Goal: Task Accomplishment & Management: Use online tool/utility

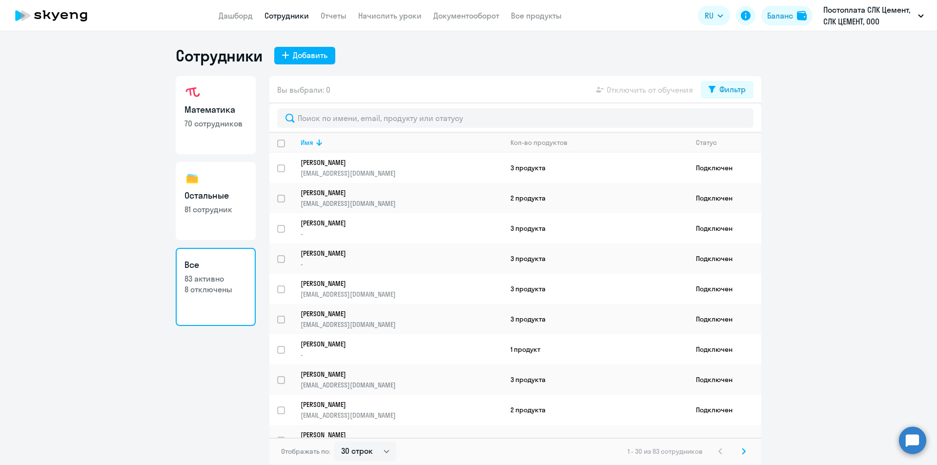
select select "30"
click at [350, 14] on nav "Дашборд Сотрудники Отчеты Начислить уроки Документооборот Все продукты" at bounding box center [390, 16] width 343 height 12
click at [330, 17] on link "Отчеты" at bounding box center [334, 16] width 26 height 10
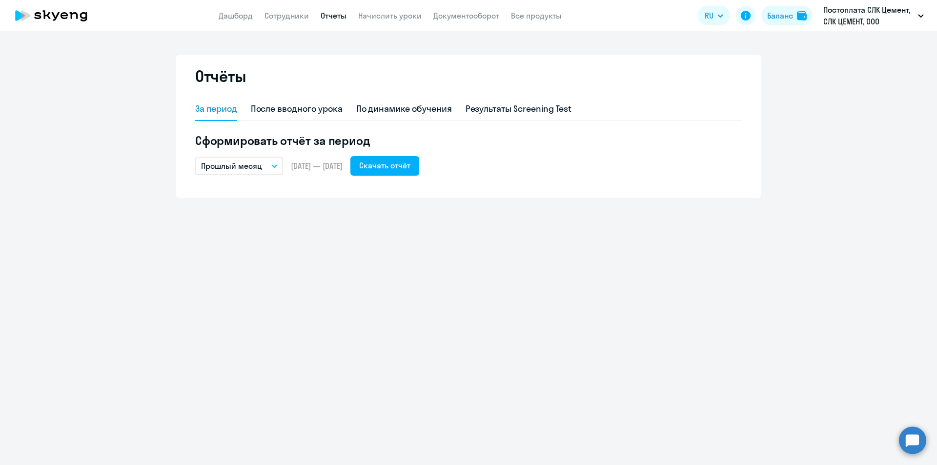
click at [287, 21] on app-header "Дашборд Сотрудники Отчеты Начислить уроки Документооборот Все продукты Дашборд …" at bounding box center [468, 15] width 937 height 31
click at [274, 18] on link "Сотрудники" at bounding box center [287, 16] width 44 height 10
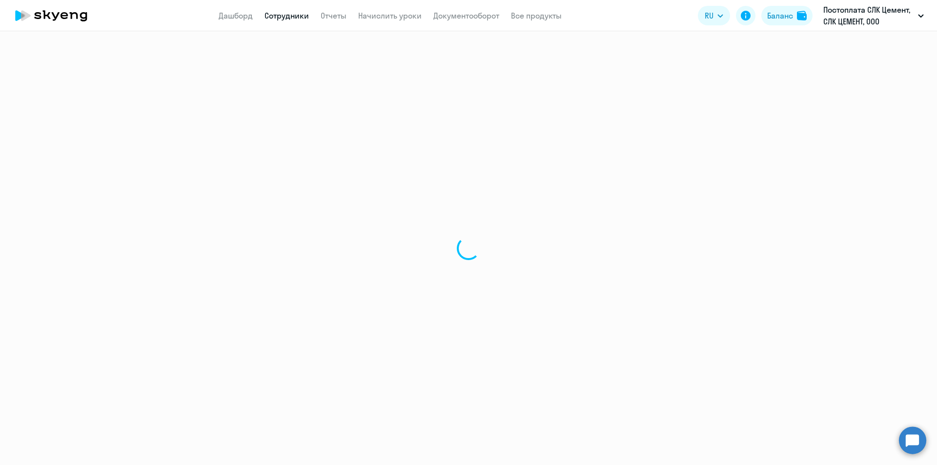
select select "30"
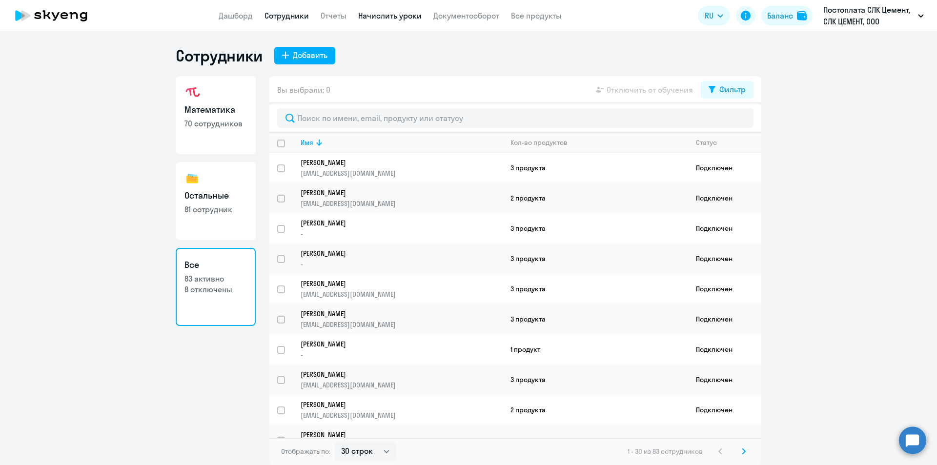
click at [381, 14] on link "Начислить уроки" at bounding box center [389, 16] width 63 height 10
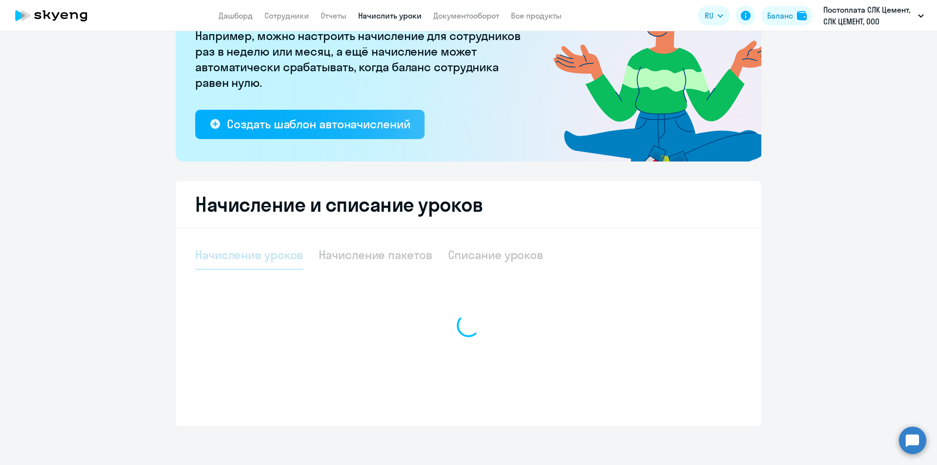
select select "10"
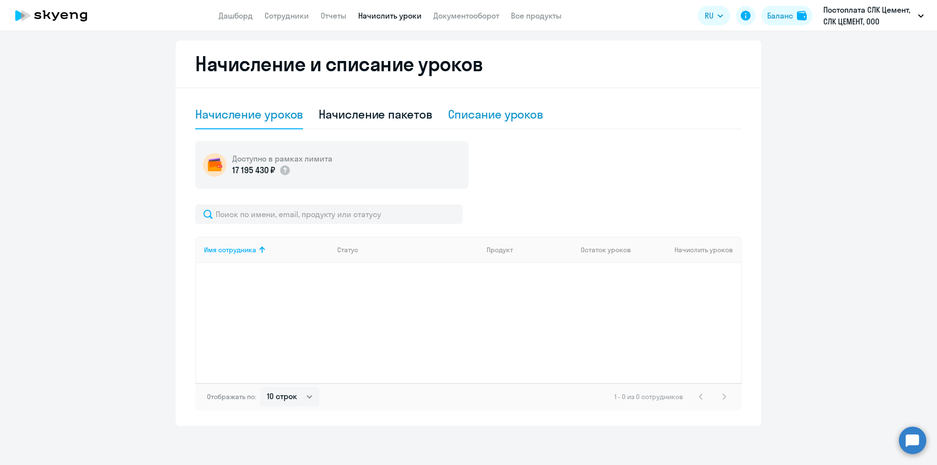
click at [478, 114] on div "Списание уроков" at bounding box center [496, 114] width 96 height 16
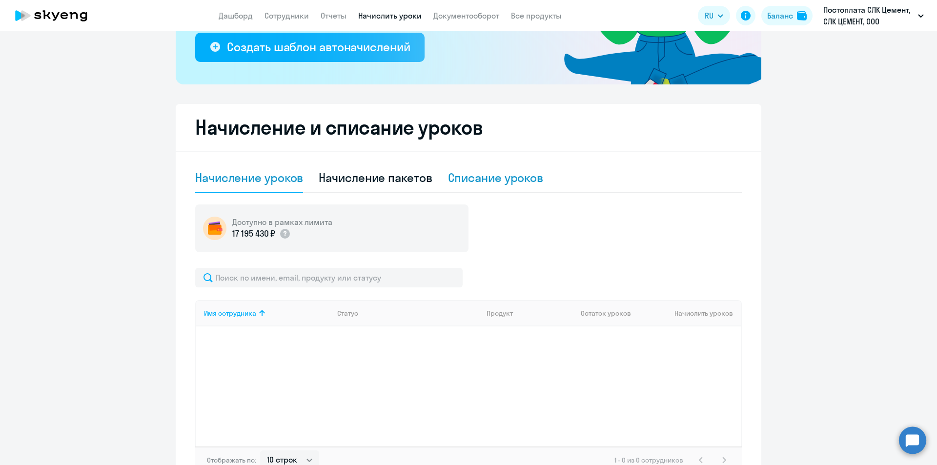
select select "10"
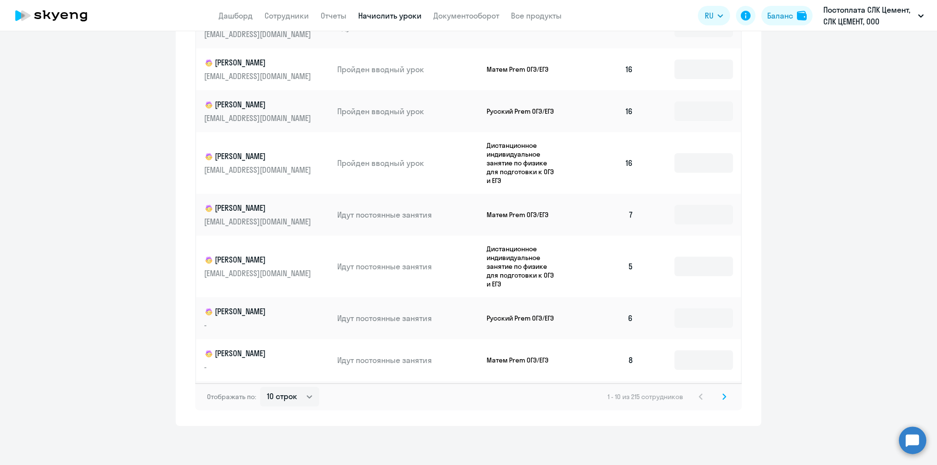
scroll to position [60, 0]
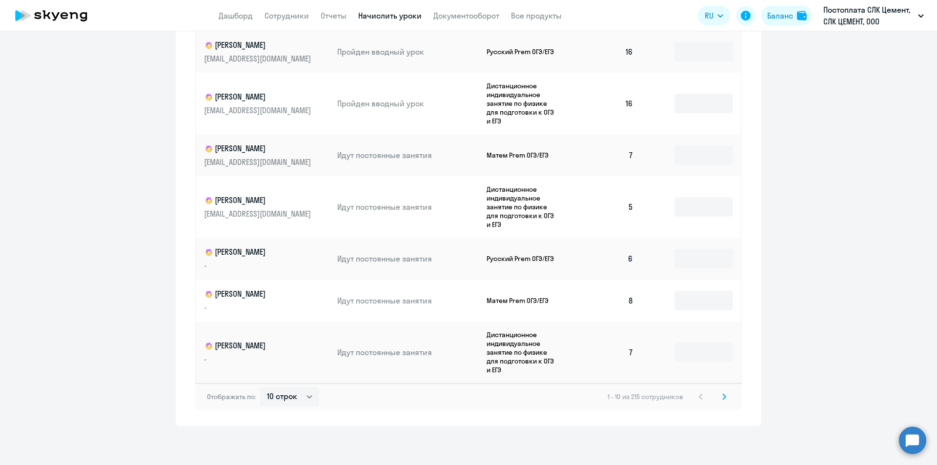
click at [722, 394] on icon at bounding box center [724, 396] width 4 height 7
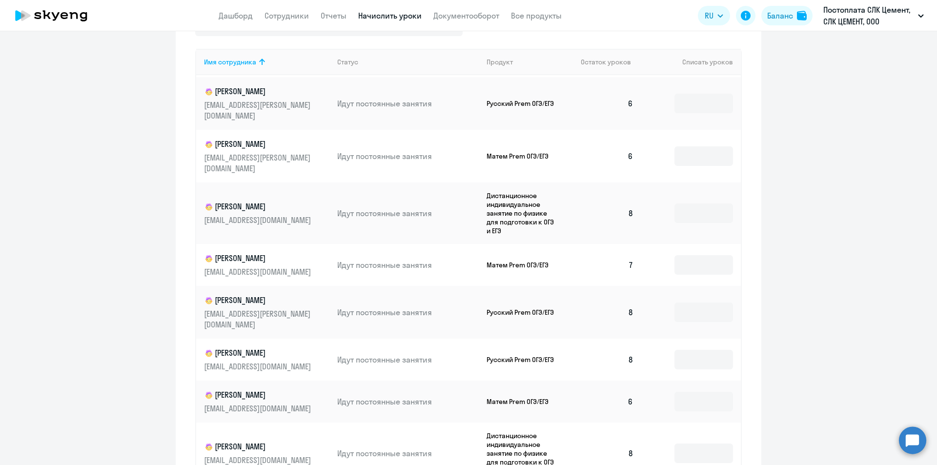
scroll to position [488, 0]
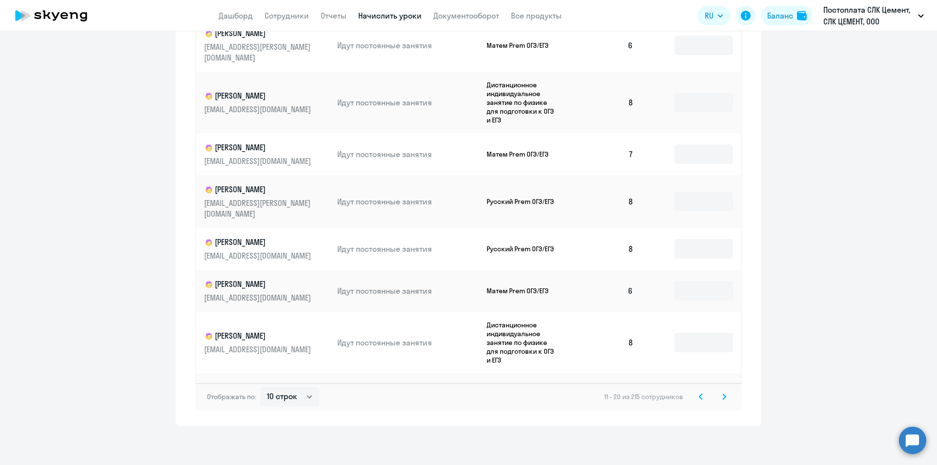
click at [718, 399] on svg-icon at bounding box center [724, 397] width 12 height 12
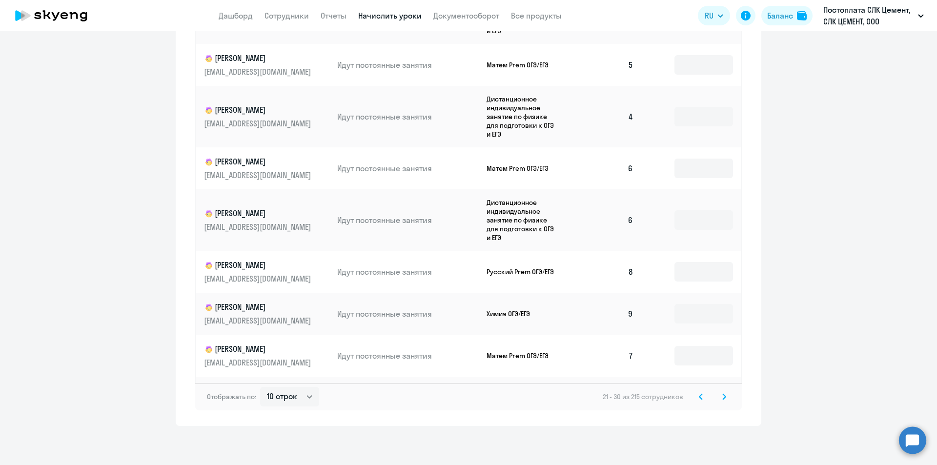
scroll to position [60, 0]
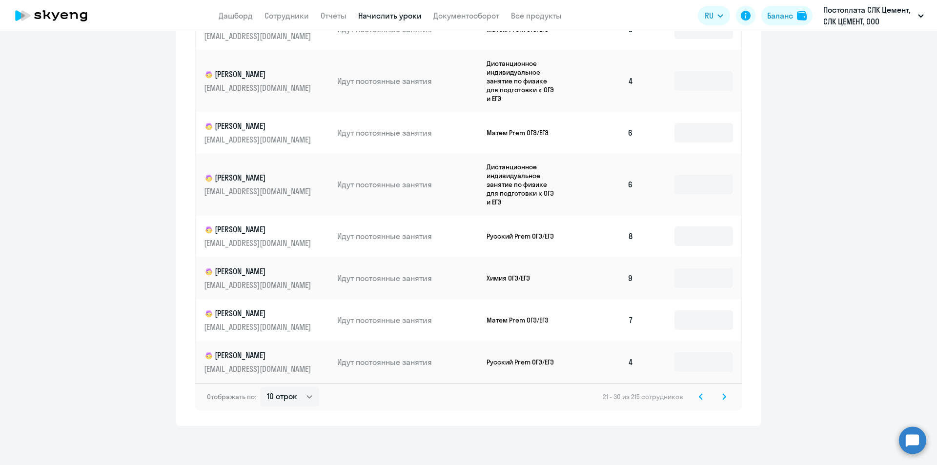
click at [724, 401] on svg-icon at bounding box center [724, 397] width 12 height 12
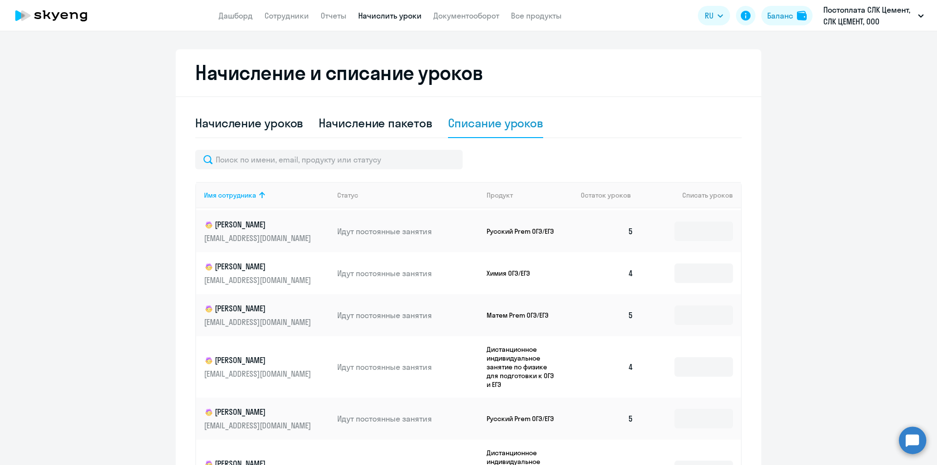
scroll to position [488, 0]
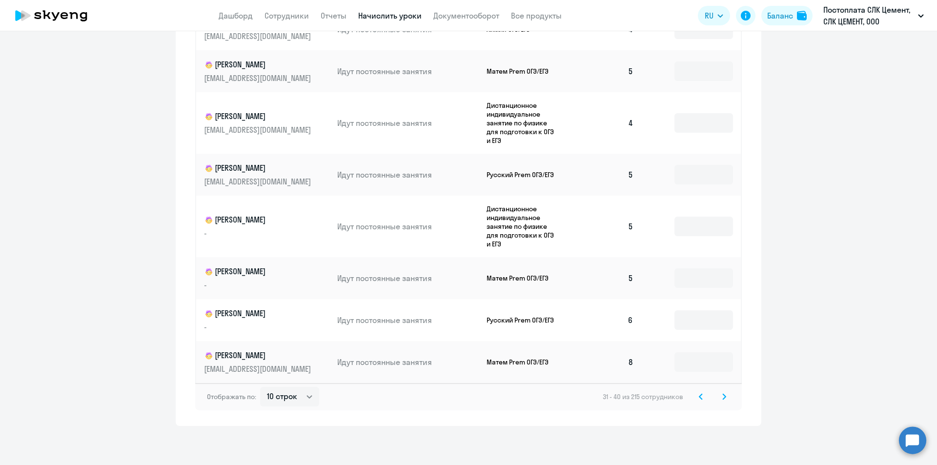
click at [718, 394] on svg-icon at bounding box center [724, 397] width 12 height 12
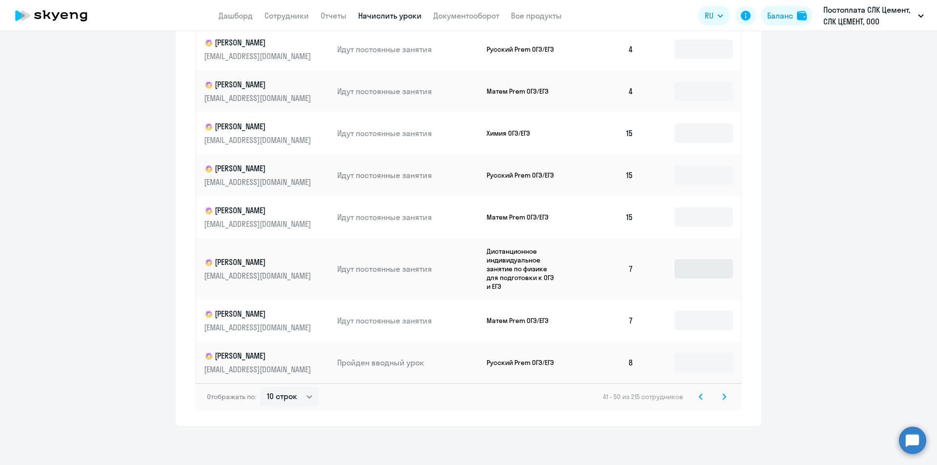
scroll to position [40, 0]
click at [724, 396] on svg-icon at bounding box center [724, 397] width 12 height 12
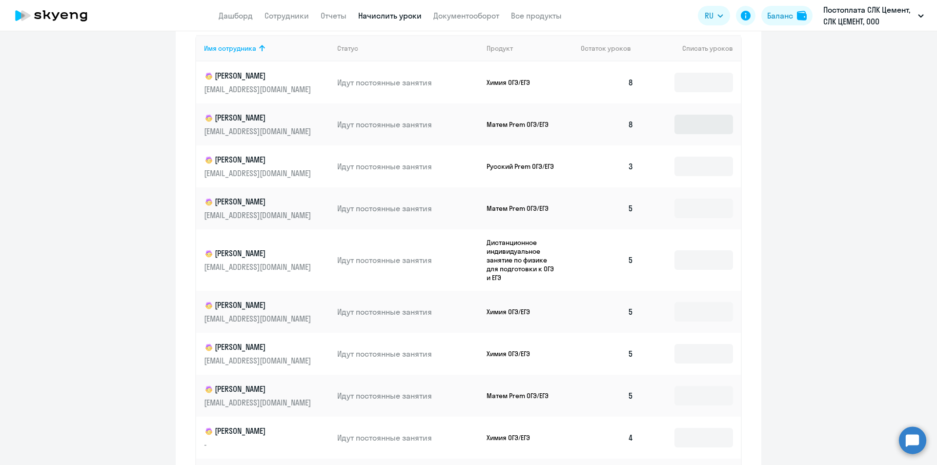
scroll to position [390, 0]
click at [689, 165] on input at bounding box center [704, 167] width 59 height 20
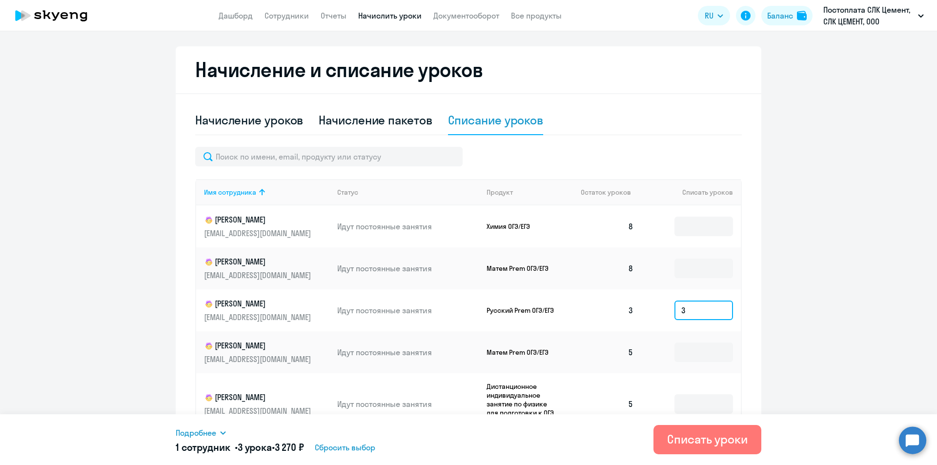
scroll to position [97, 0]
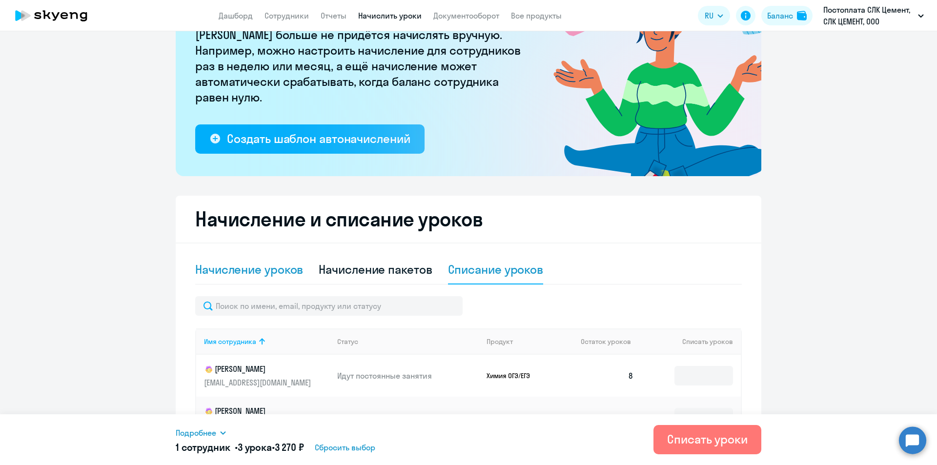
type input "3"
click at [266, 271] on div "Начисление уроков" at bounding box center [249, 270] width 108 height 16
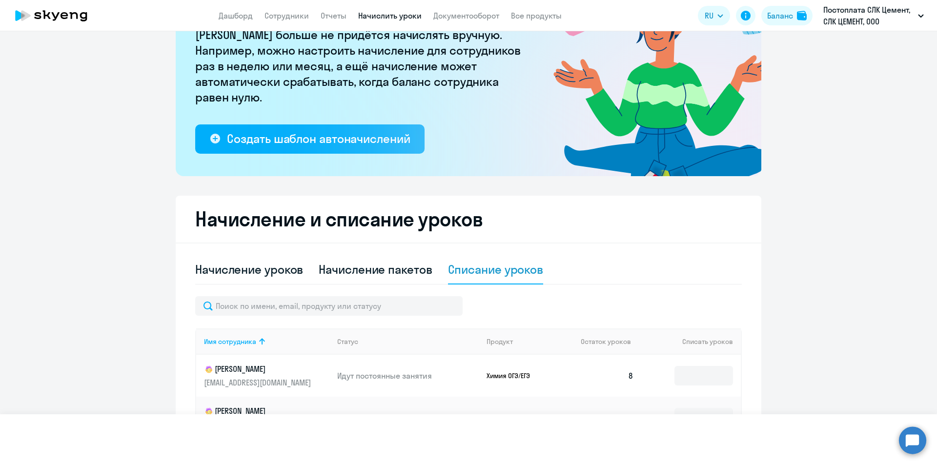
select select "10"
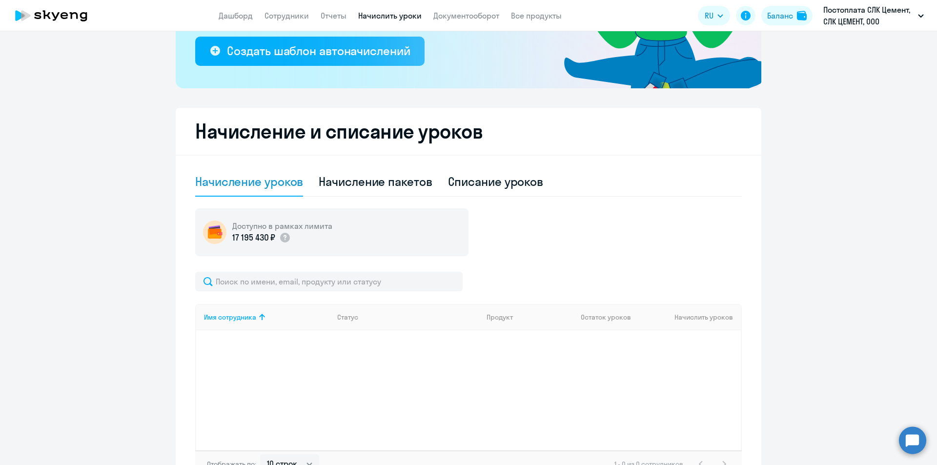
scroll to position [252, 0]
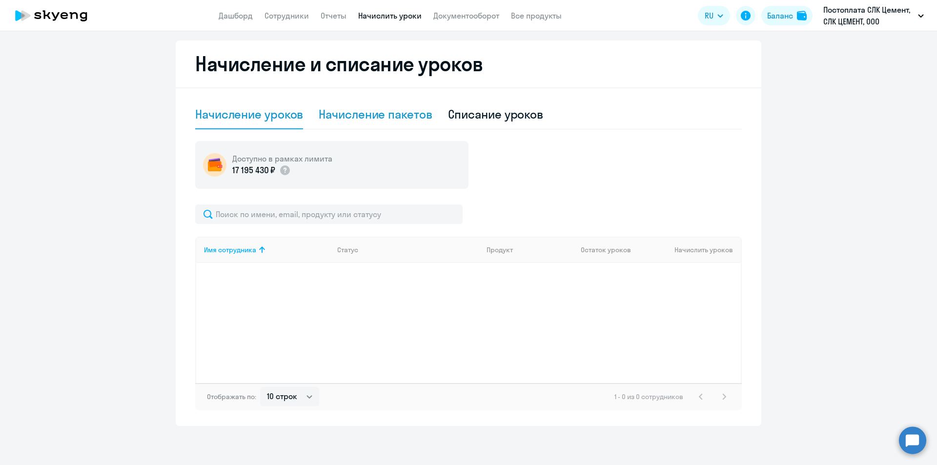
click at [369, 116] on div "Начисление пакетов" at bounding box center [375, 114] width 113 height 16
select select "10"
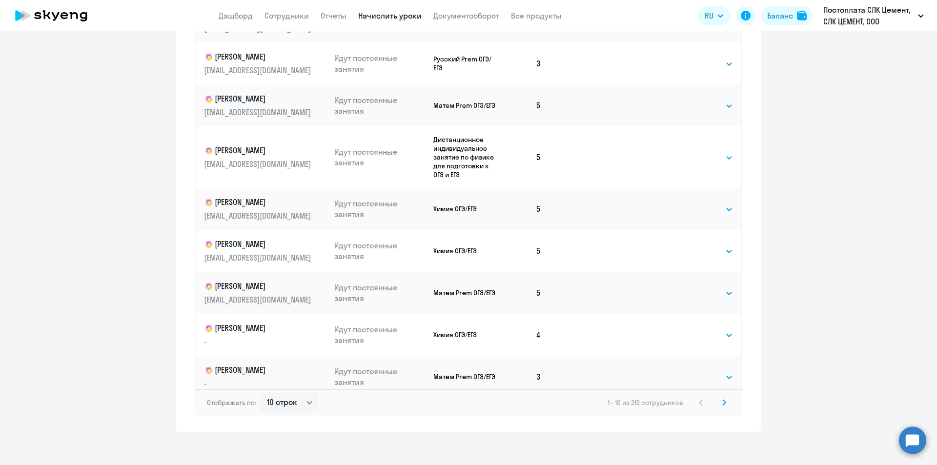
scroll to position [29, 0]
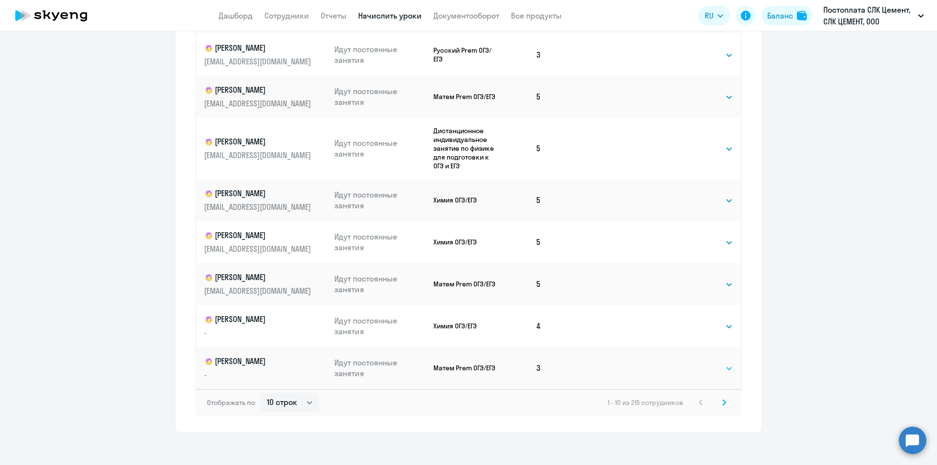
click at [709, 368] on select "Выбрать 4 8 16 32 64 96 128" at bounding box center [713, 369] width 40 height 12
select select "4"
click at [693, 363] on select "Выбрать 4 8 16 32 64 96 128" at bounding box center [713, 369] width 40 height 12
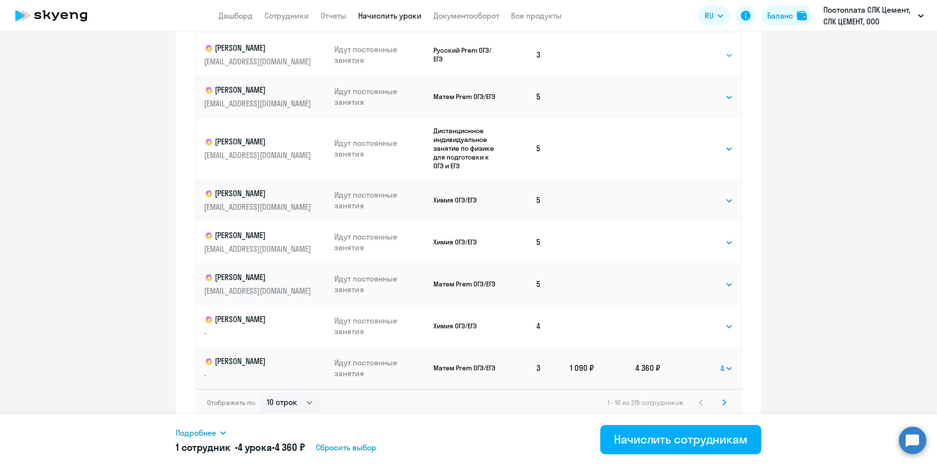
click at [696, 56] on select "Выбрать 4 8 16 32 64 96 128" at bounding box center [713, 55] width 40 height 12
select select "4"
click at [693, 49] on select "Выбрать 4 8 16 32 64 96 128" at bounding box center [713, 55] width 40 height 12
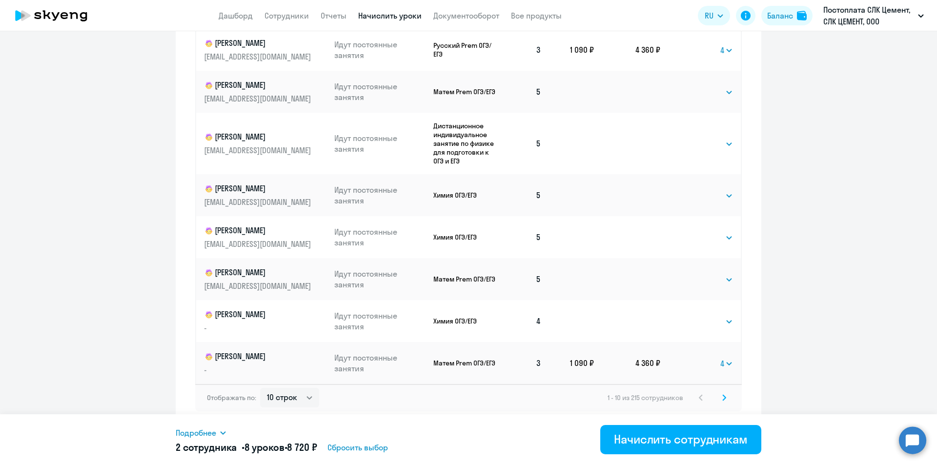
scroll to position [551, 0]
click at [723, 394] on icon at bounding box center [724, 396] width 3 height 5
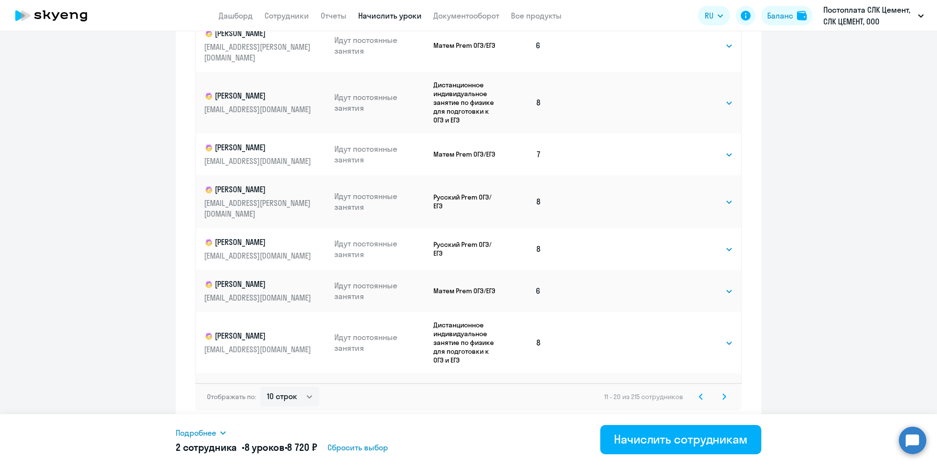
click at [718, 399] on svg-icon at bounding box center [724, 397] width 12 height 12
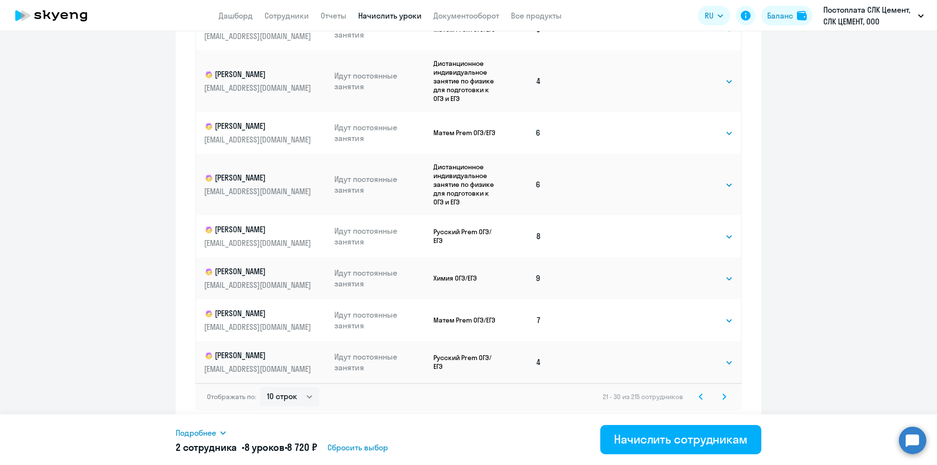
click at [723, 394] on icon at bounding box center [724, 396] width 3 height 5
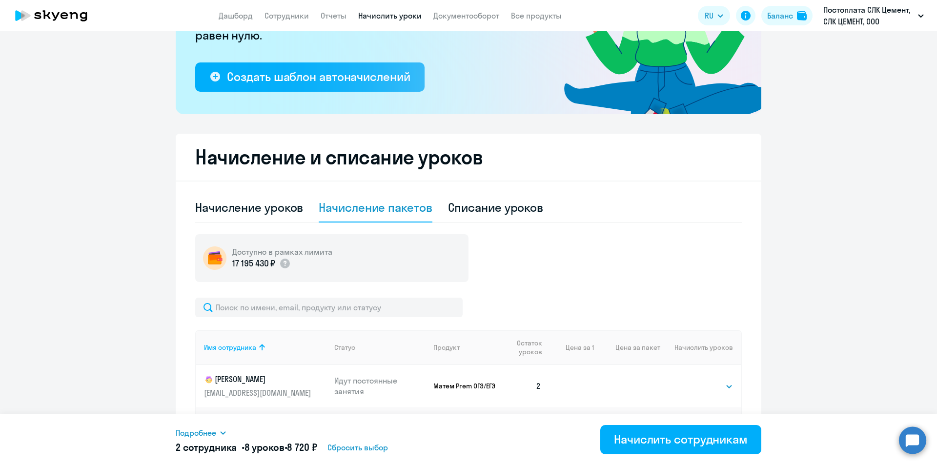
scroll to position [317, 0]
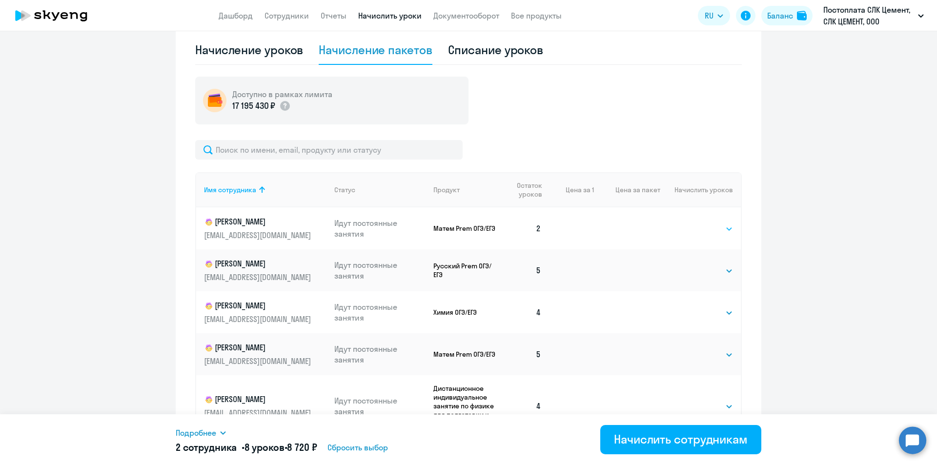
click at [693, 226] on select "Выбрать 4 8 16 32 64 96 128" at bounding box center [713, 229] width 40 height 12
select select "4"
click at [693, 223] on select "Выбрать 4 8 16 32 64 96 128" at bounding box center [713, 229] width 40 height 12
click at [697, 315] on select "Выбрать 4 8 16 32 64 96 128" at bounding box center [713, 313] width 40 height 12
select select "4"
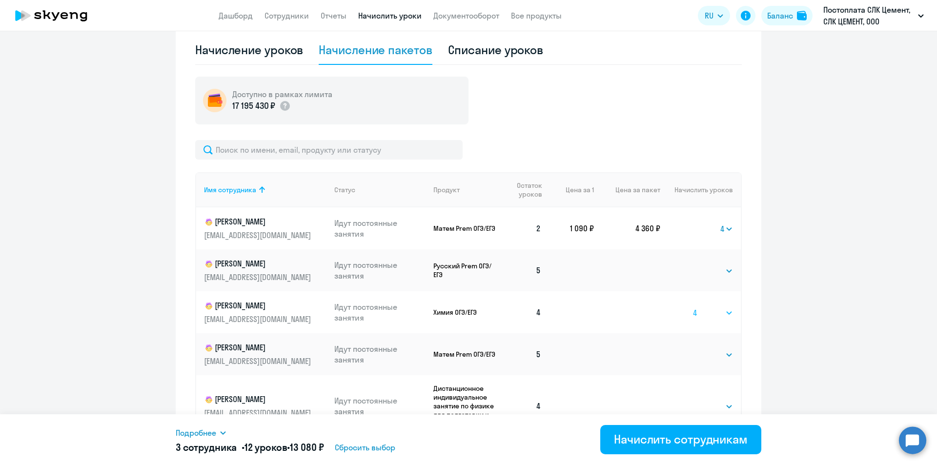
click at [693, 307] on select "Выбрать 4 8 16 32 64 96 128" at bounding box center [713, 313] width 40 height 12
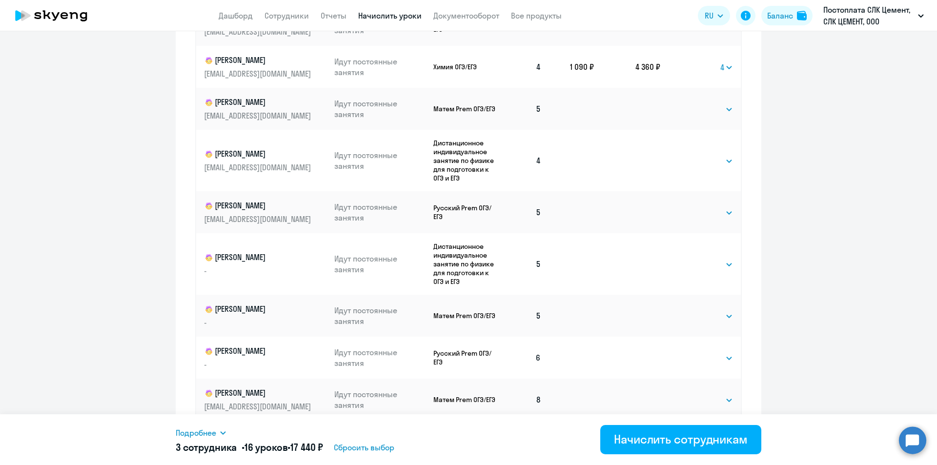
scroll to position [551, 0]
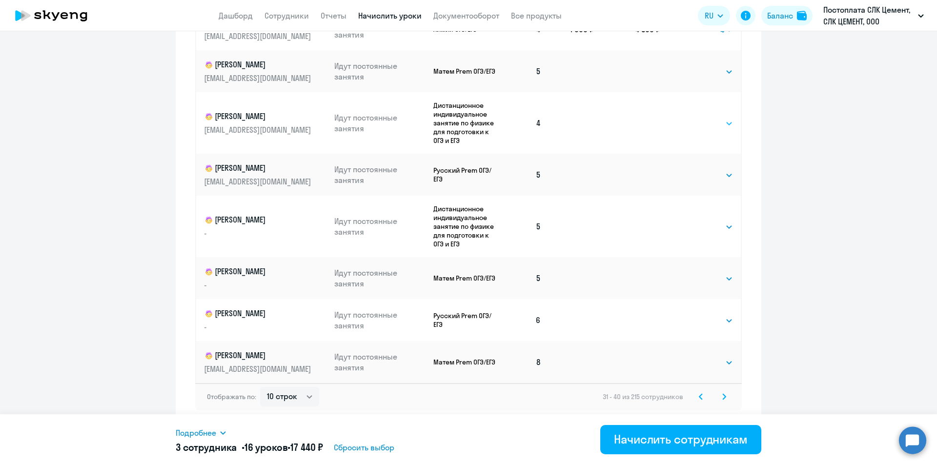
click at [696, 128] on select "Выбрать 4 8 16 32 64 96 128" at bounding box center [713, 124] width 40 height 12
select select "4"
click at [693, 118] on select "Выбрать 4 8 16 32 64 96 128" at bounding box center [713, 124] width 40 height 12
click at [722, 397] on icon at bounding box center [724, 396] width 4 height 7
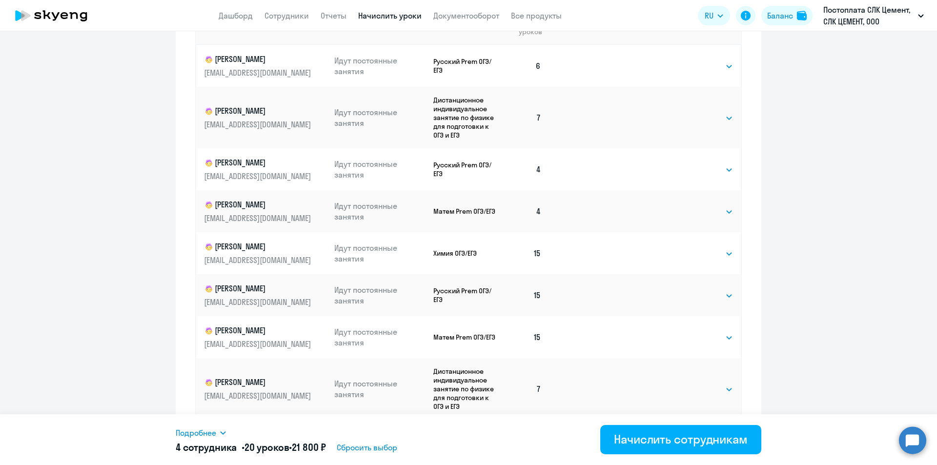
scroll to position [483, 0]
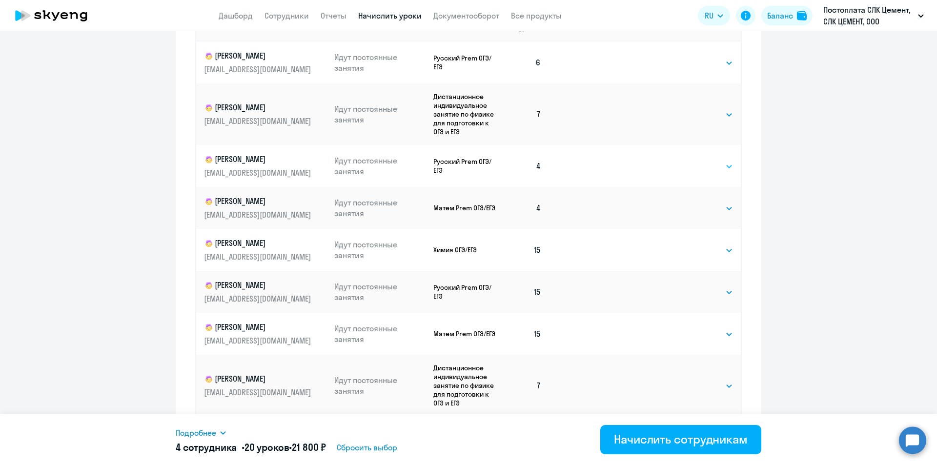
click at [693, 164] on select "Выбрать 4 8 16 32 64 96 128" at bounding box center [713, 167] width 40 height 12
select select "4"
click at [693, 161] on select "Выбрать 4 8 16 32 64 96 128" at bounding box center [713, 167] width 40 height 12
click at [709, 209] on select "Выбрать 4 8 16 32 64 96 128" at bounding box center [713, 209] width 40 height 12
select select "4"
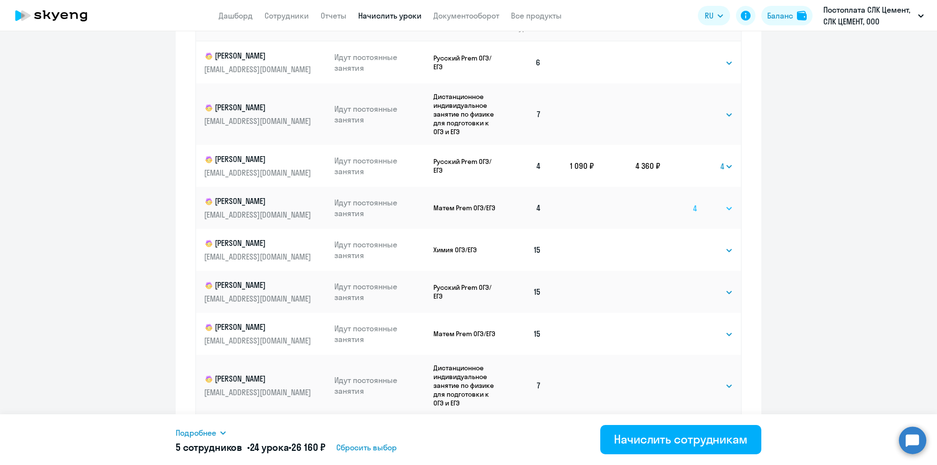
click at [693, 203] on select "Выбрать 4 8 16 32 64 96 128" at bounding box center [713, 209] width 40 height 12
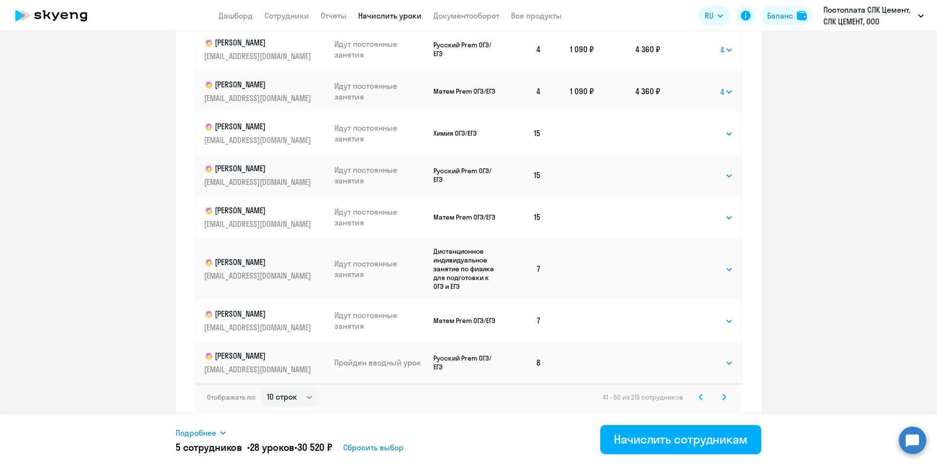
scroll to position [551, 0]
click at [722, 398] on icon at bounding box center [724, 396] width 4 height 7
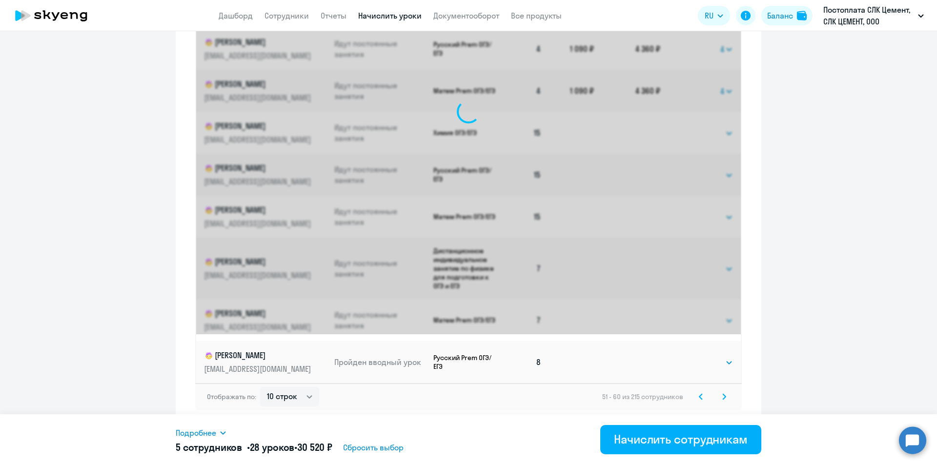
scroll to position [0, 0]
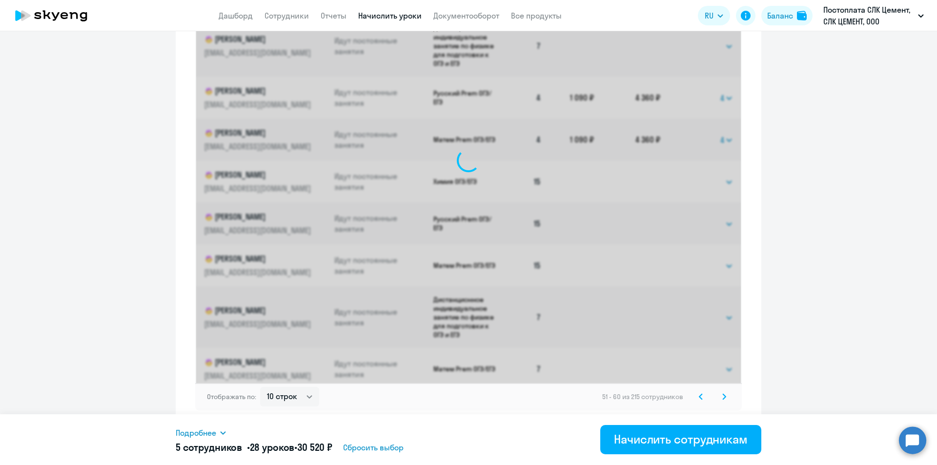
select select "4"
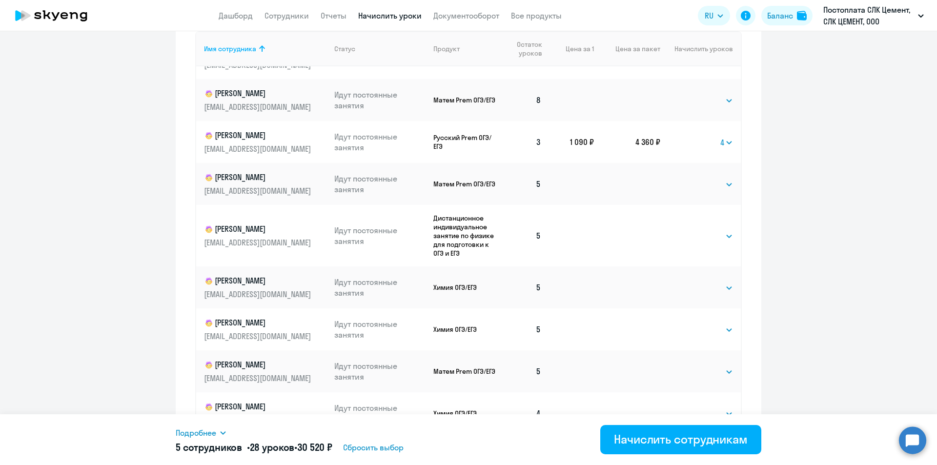
scroll to position [551, 0]
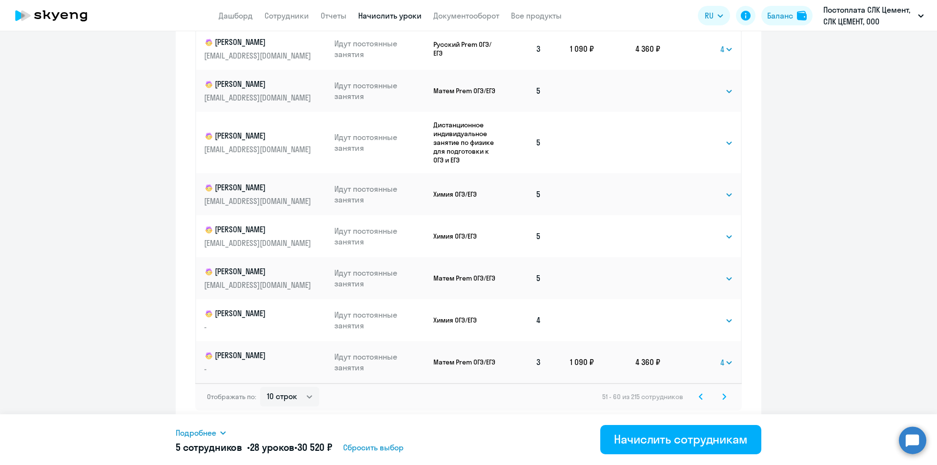
click at [718, 400] on svg-icon at bounding box center [724, 397] width 12 height 12
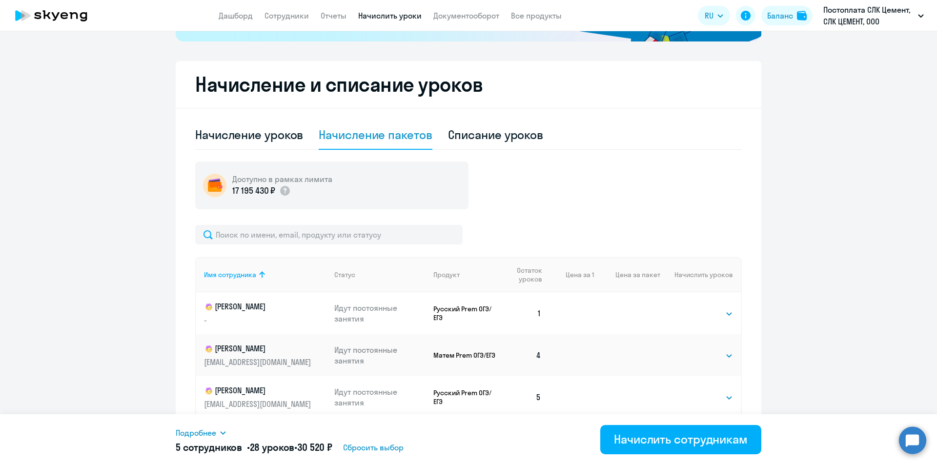
scroll to position [356, 0]
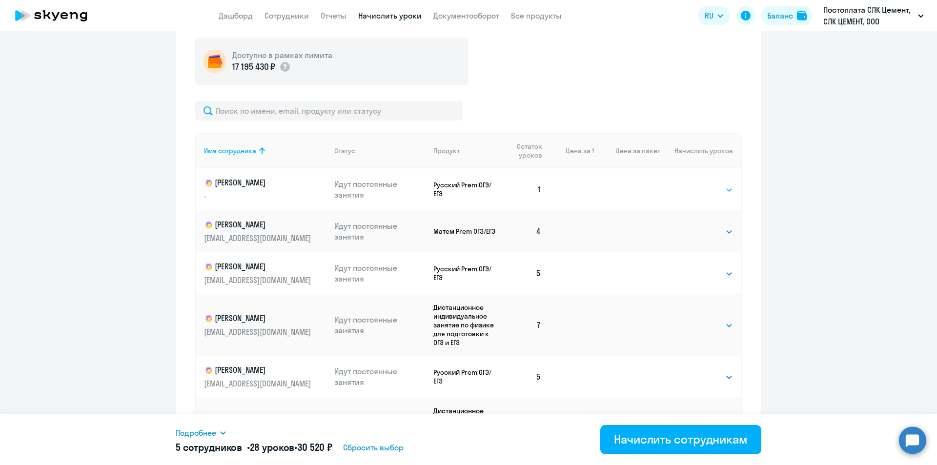
click at [711, 190] on select "Выбрать 4 8 16 32 64 96 128" at bounding box center [713, 190] width 40 height 12
select select "8"
click at [693, 184] on select "Выбрать 4 8 16 32 64 96 128" at bounding box center [713, 190] width 40 height 12
click at [696, 228] on select "Выбрать 4 8 16 32 64 96 128" at bounding box center [713, 232] width 40 height 12
select select "4"
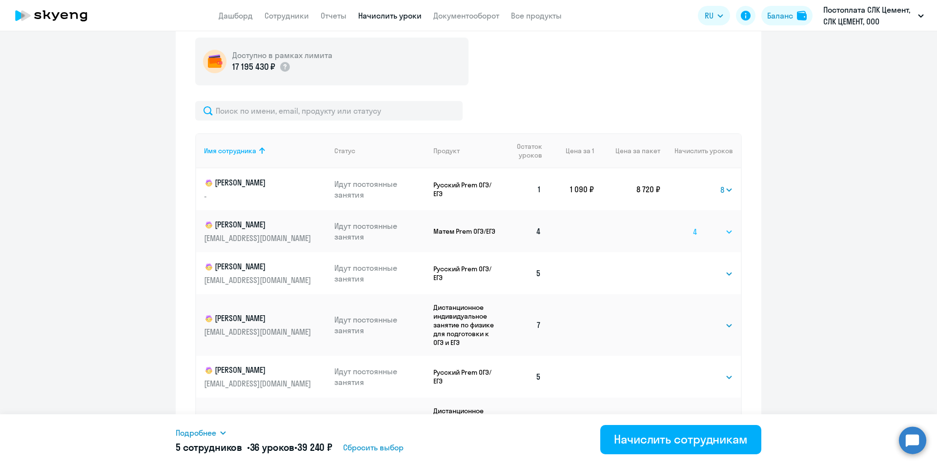
click at [693, 226] on select "Выбрать 4 8 16 32 64 96 128" at bounding box center [713, 232] width 40 height 12
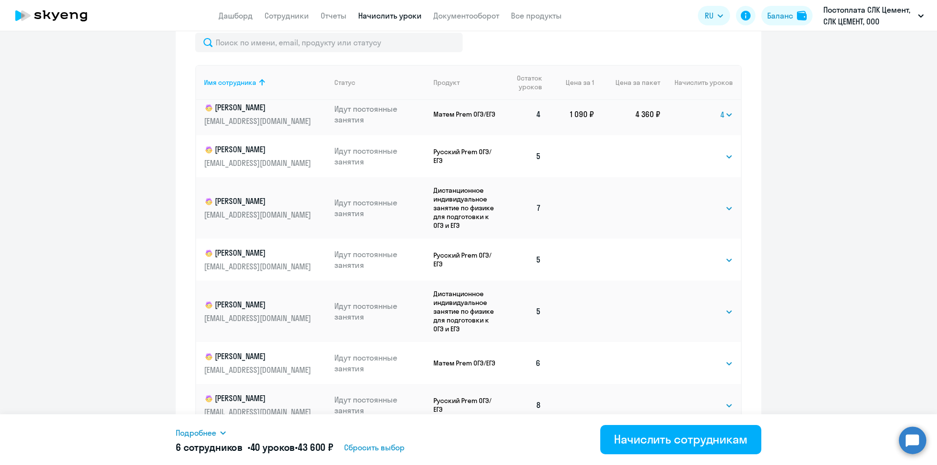
scroll to position [551, 0]
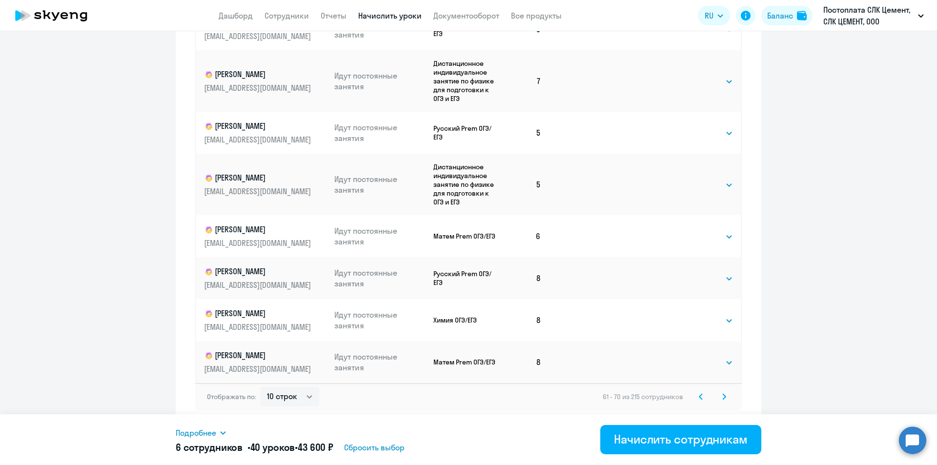
click at [718, 403] on div "Отображать по: 10 строк 30 строк 50 строк 61 - 70 из 215 сотрудников" at bounding box center [468, 396] width 547 height 27
click at [722, 397] on icon at bounding box center [724, 396] width 4 height 7
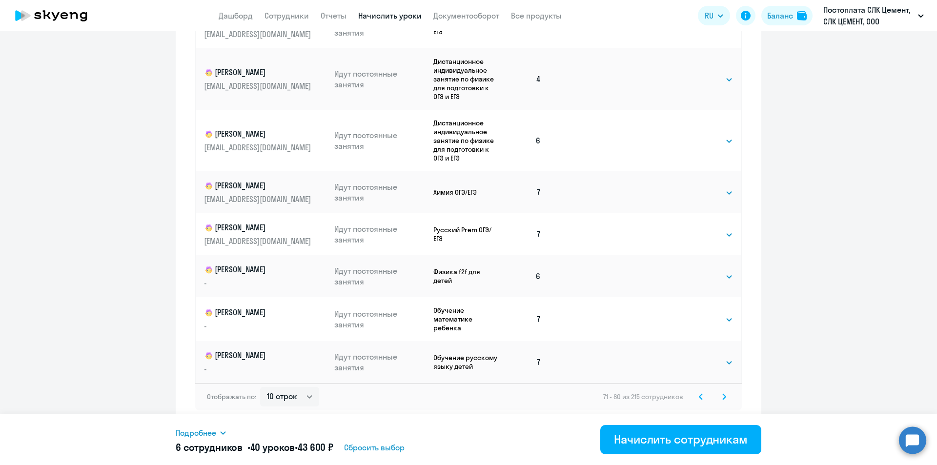
click at [722, 396] on icon at bounding box center [724, 396] width 4 height 7
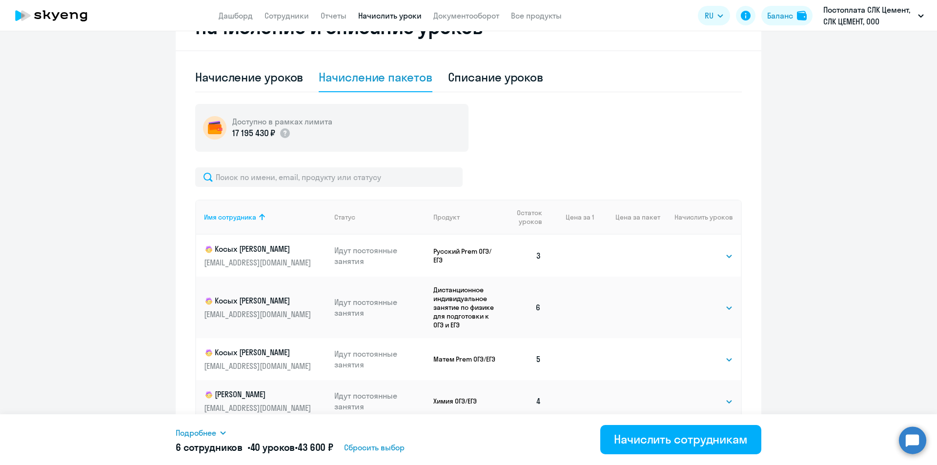
scroll to position [362, 0]
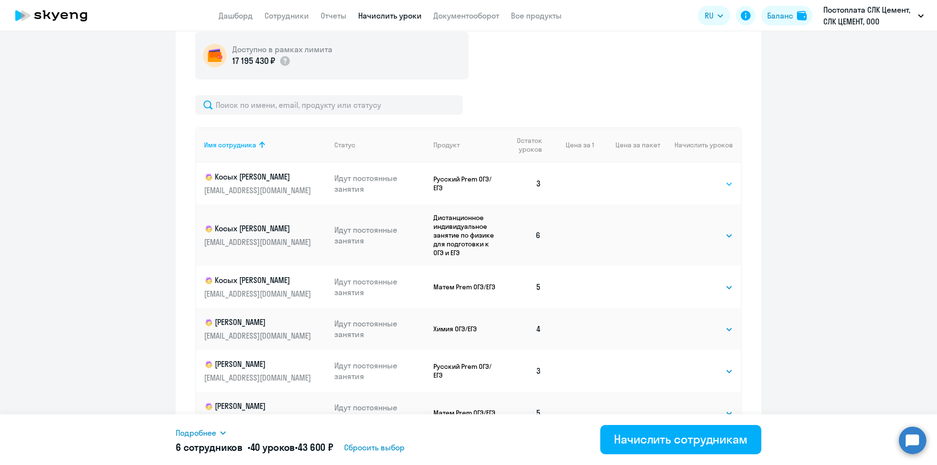
drag, startPoint x: 706, startPoint y: 181, endPoint x: 708, endPoint y: 186, distance: 5.7
click at [706, 181] on select "Выбрать 4 8 16 32 64 96 128" at bounding box center [713, 184] width 40 height 12
select select "4"
click at [693, 178] on select "Выбрать 4 8 16 32 64 96 128" at bounding box center [713, 184] width 40 height 12
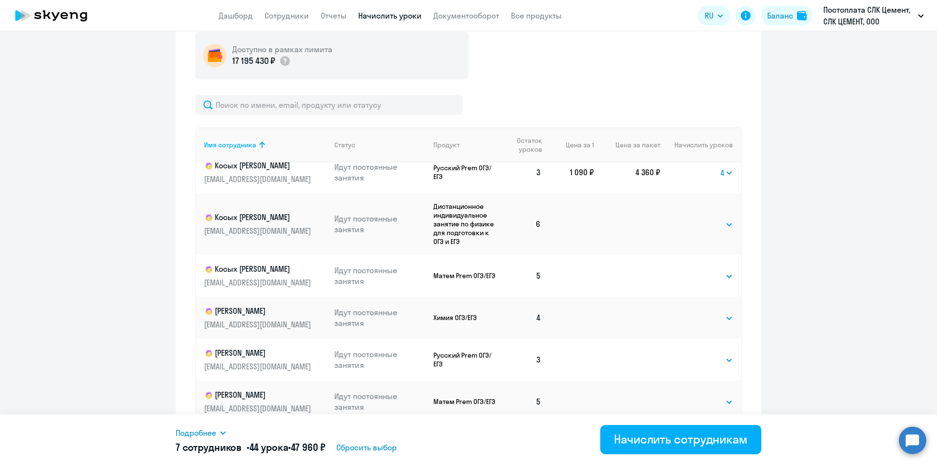
scroll to position [29, 0]
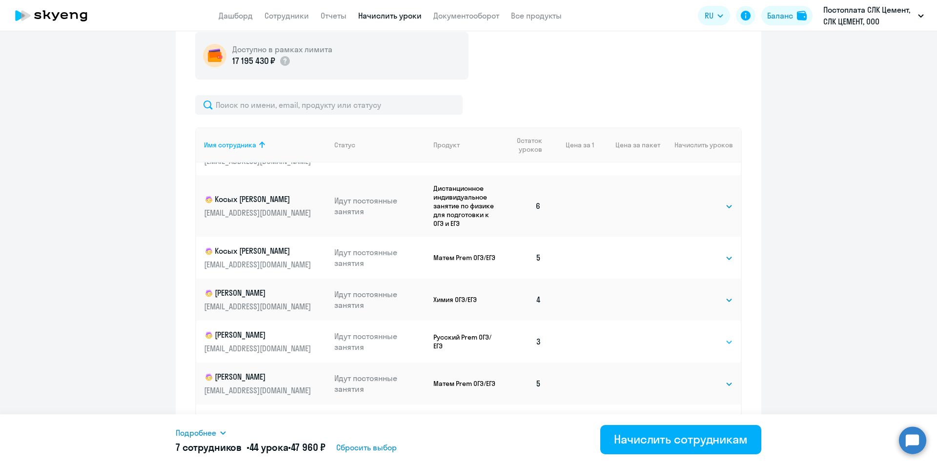
click at [693, 342] on select "Выбрать 4 8 16 32 64 96 128" at bounding box center [713, 342] width 40 height 12
select select "4"
click at [693, 336] on select "Выбрать 4 8 16 32 64 96 128" at bounding box center [713, 342] width 40 height 12
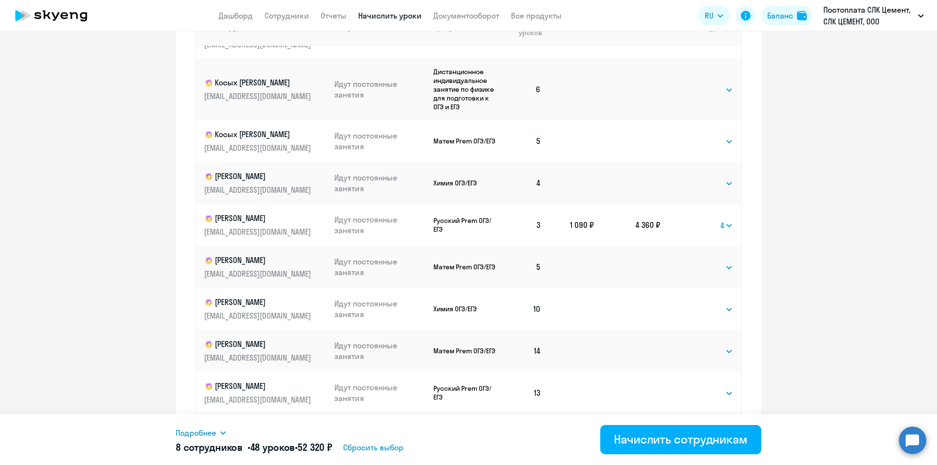
scroll to position [551, 0]
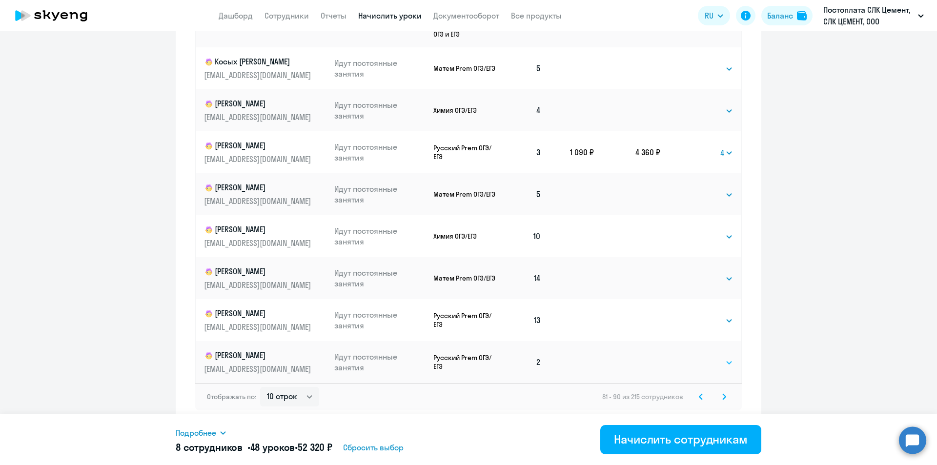
click at [706, 359] on select "Выбрать 4 8 16 32 64 96 128" at bounding box center [713, 363] width 40 height 12
select select "4"
click at [693, 357] on select "Выбрать 4 8 16 32 64 96 128" at bounding box center [713, 363] width 40 height 12
click at [722, 397] on icon at bounding box center [724, 396] width 4 height 7
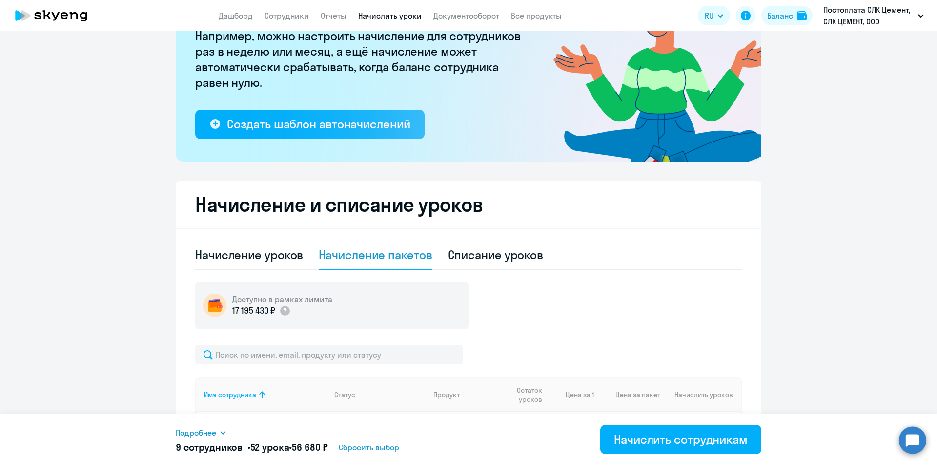
scroll to position [307, 0]
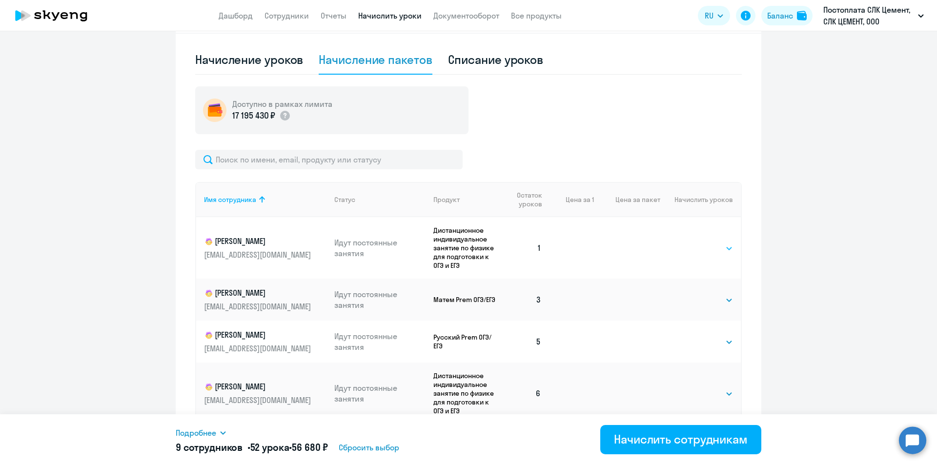
click at [705, 249] on select "Выбрать 4 8 16 32 64 96 128" at bounding box center [713, 249] width 40 height 12
select select "4"
click at [693, 243] on select "Выбрать 4 8 16 32 64 96 128" at bounding box center [713, 249] width 40 height 12
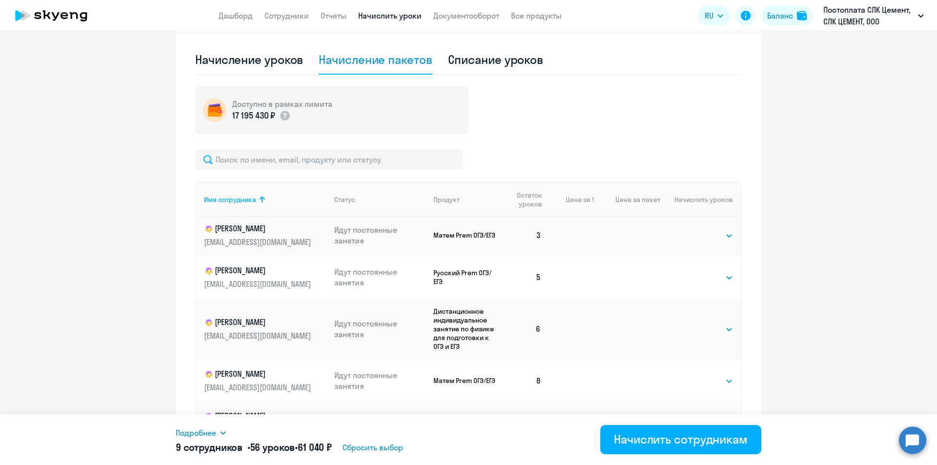
scroll to position [68, 0]
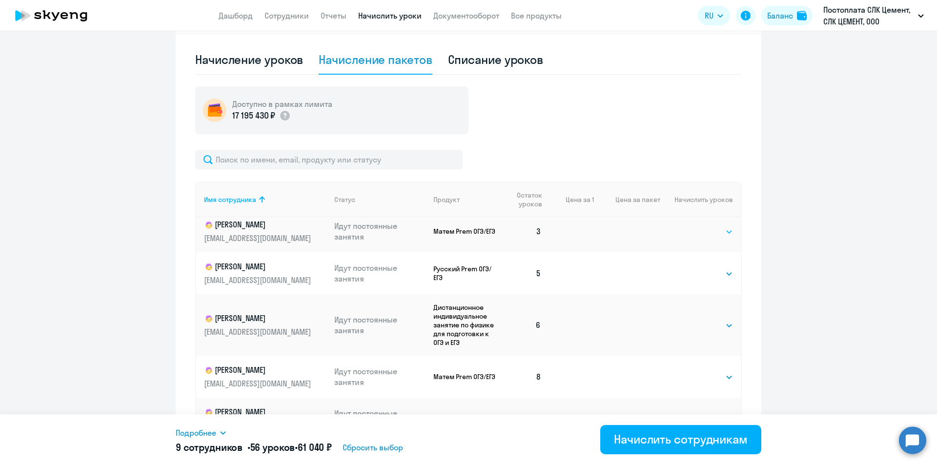
drag, startPoint x: 704, startPoint y: 230, endPoint x: 707, endPoint y: 237, distance: 7.0
click at [704, 230] on select "Выбрать 4 8 16 32 64 96 128" at bounding box center [713, 232] width 40 height 12
select select "4"
click at [693, 226] on select "Выбрать 4 8 16 32 64 96 128" at bounding box center [713, 232] width 40 height 12
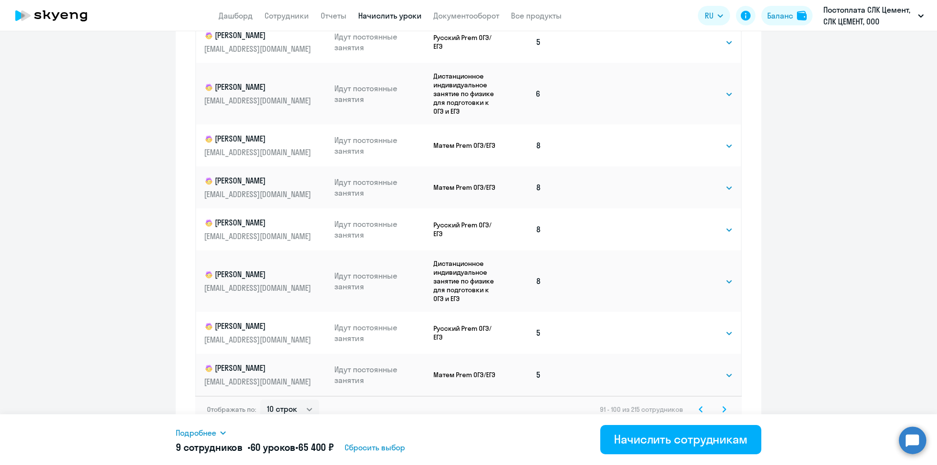
scroll to position [551, 0]
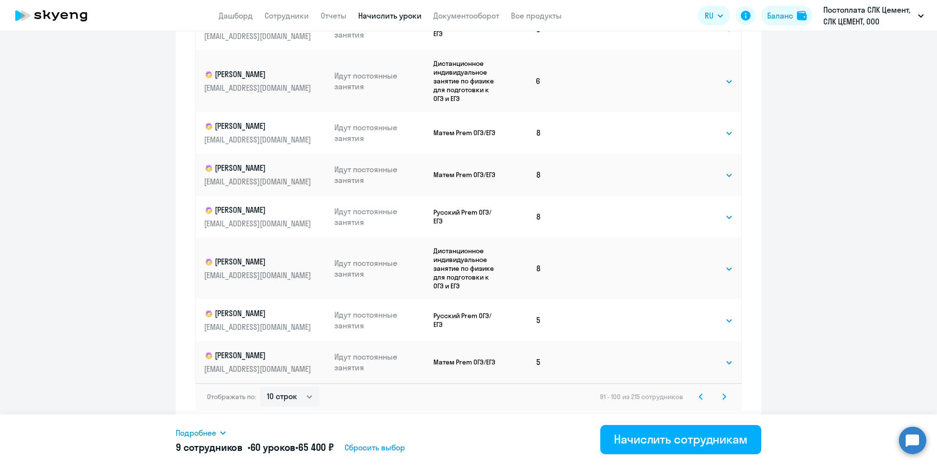
click at [723, 399] on icon at bounding box center [724, 396] width 3 height 5
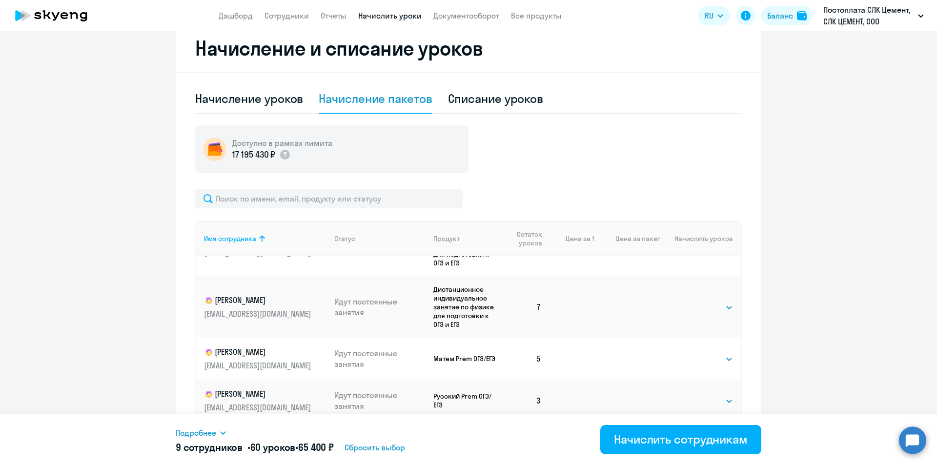
scroll to position [81, 0]
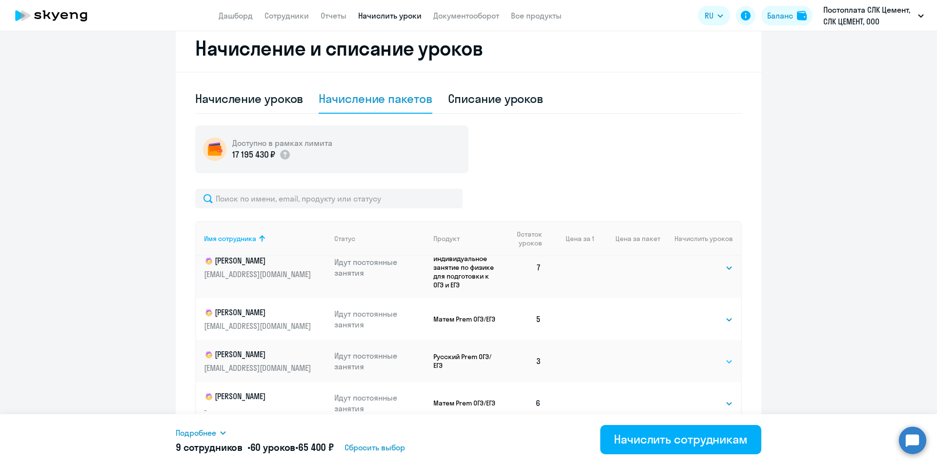
click at [707, 357] on select "Выбрать 4 8 16 32 64 96 128" at bounding box center [713, 362] width 40 height 12
click at [693, 265] on select "Выбрать 4 8 16 32 64 96 128" at bounding box center [713, 268] width 40 height 12
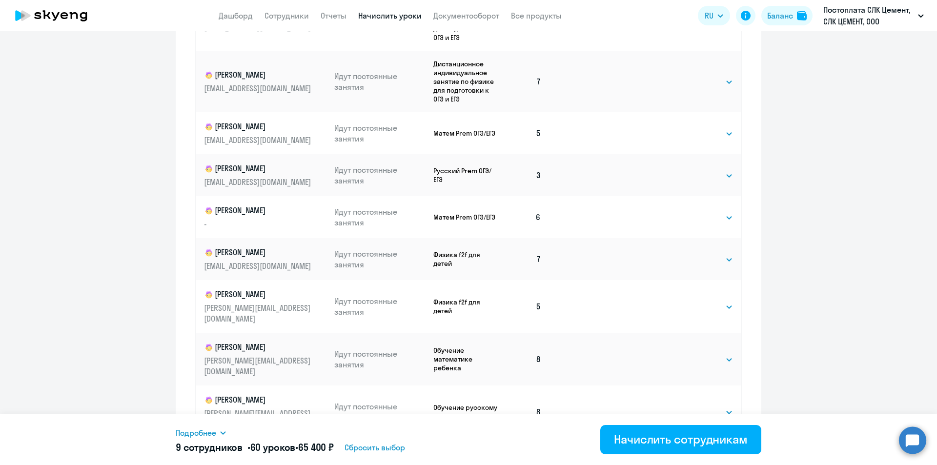
scroll to position [0, 0]
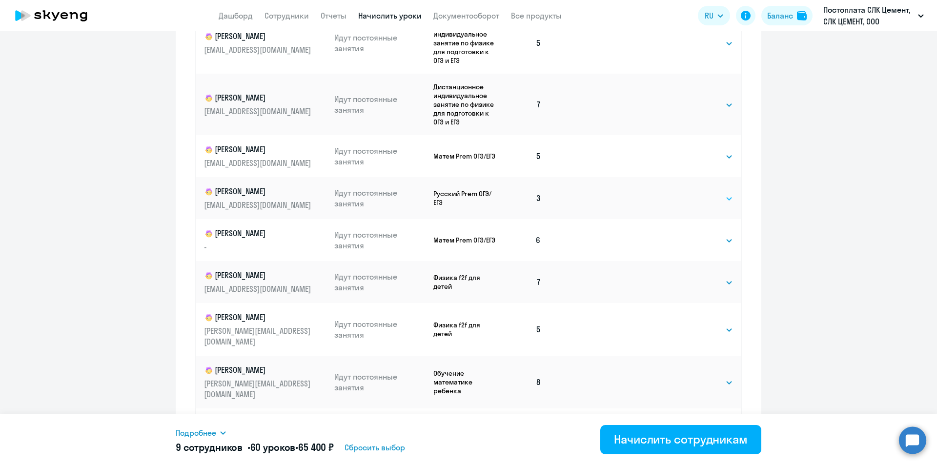
click at [698, 199] on select "Выбрать 4 8 16 32 64 96 128" at bounding box center [713, 199] width 40 height 12
select select "4"
click at [693, 193] on select "Выбрать 4 8 16 32 64 96 128" at bounding box center [713, 199] width 40 height 12
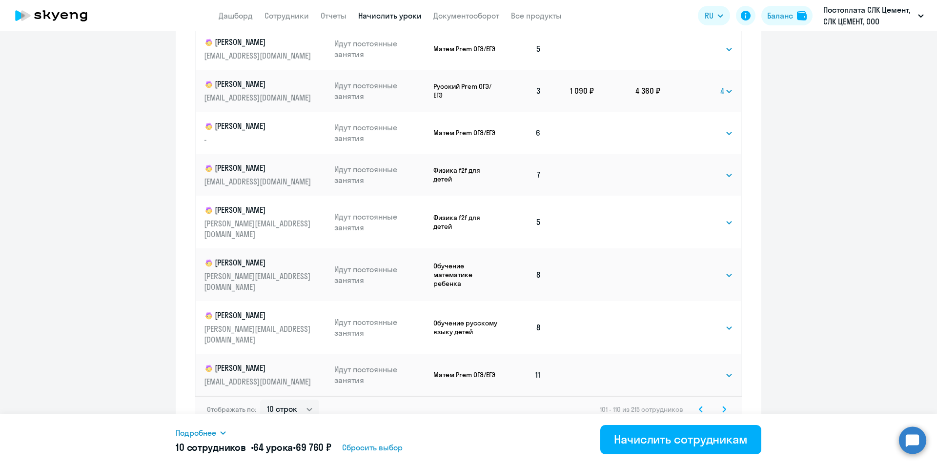
scroll to position [551, 0]
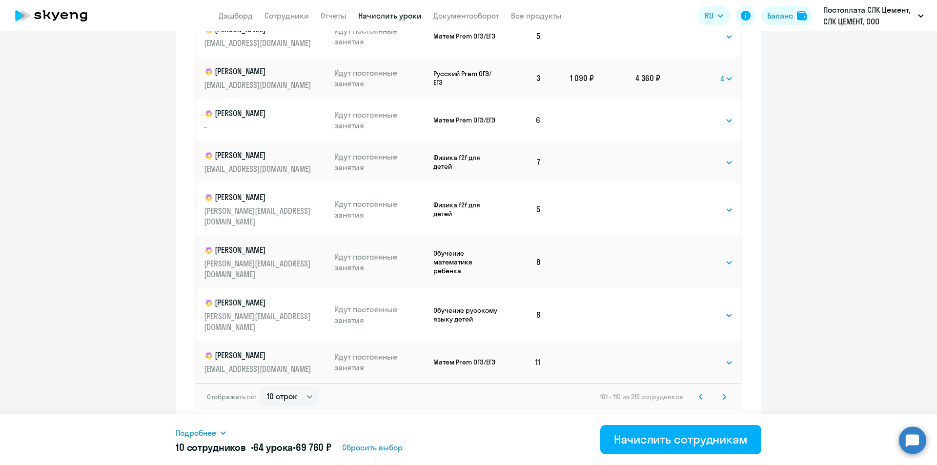
click at [723, 398] on icon at bounding box center [724, 396] width 3 height 5
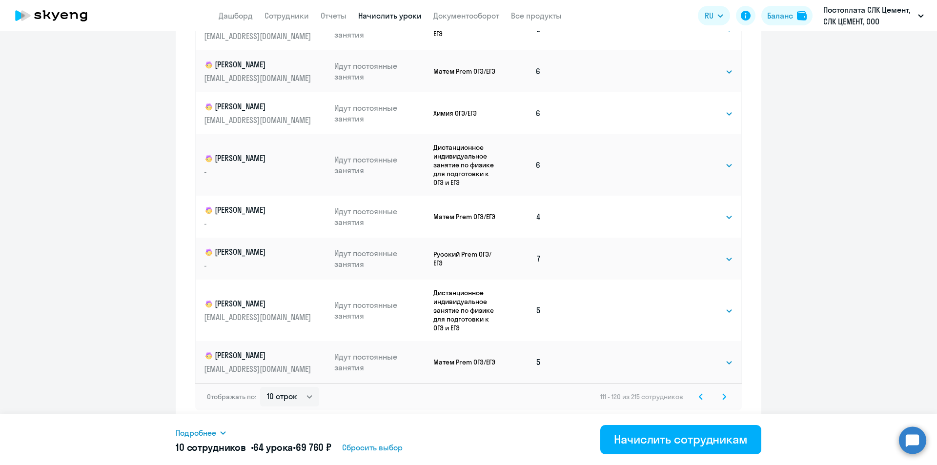
click at [723, 399] on icon at bounding box center [724, 396] width 3 height 5
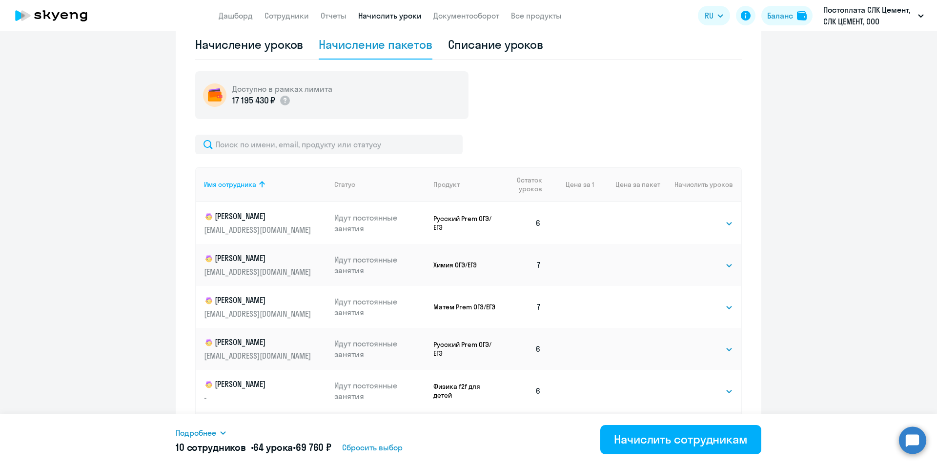
scroll to position [463, 0]
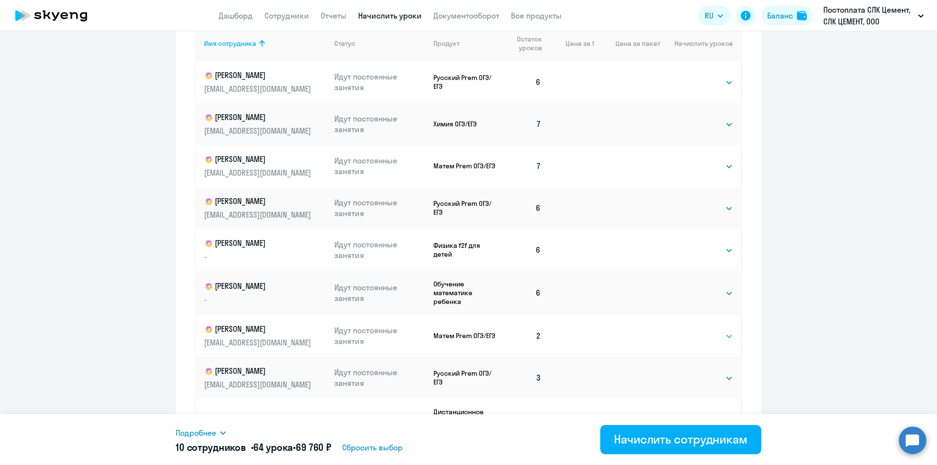
click at [704, 335] on select "Выбрать 4 8 16 32 64 96 128" at bounding box center [713, 336] width 40 height 12
select select "4"
click at [693, 330] on select "Выбрать 4 8 16 32 64 96 128" at bounding box center [713, 336] width 40 height 12
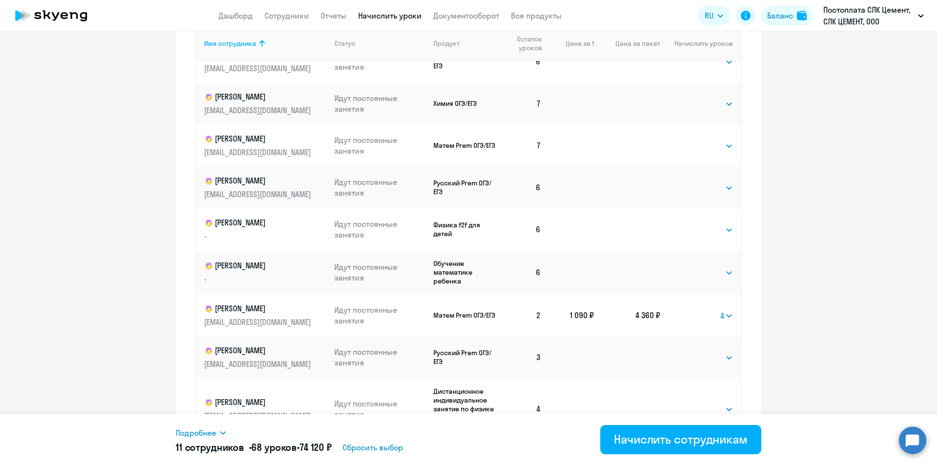
scroll to position [31, 0]
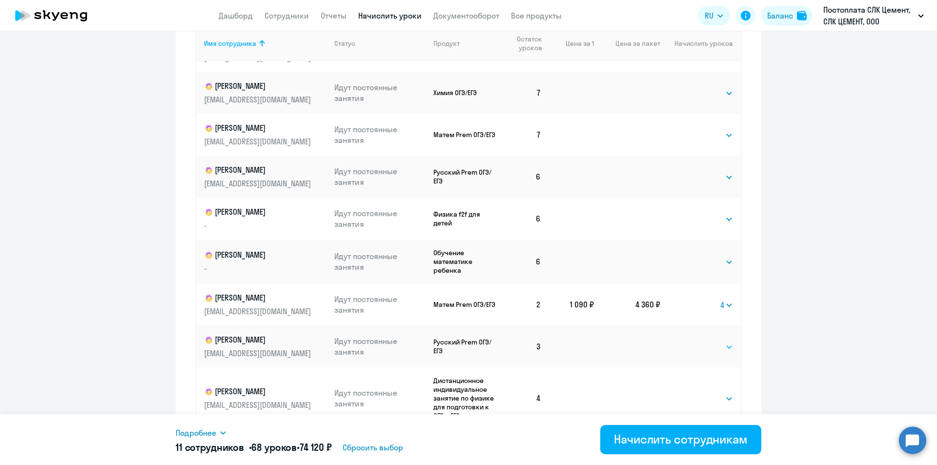
click at [703, 348] on select "Выбрать 4 8 16 32 64 96 128" at bounding box center [713, 347] width 40 height 12
select select "4"
click at [693, 341] on select "Выбрать 4 8 16 32 64 96 128" at bounding box center [713, 347] width 40 height 12
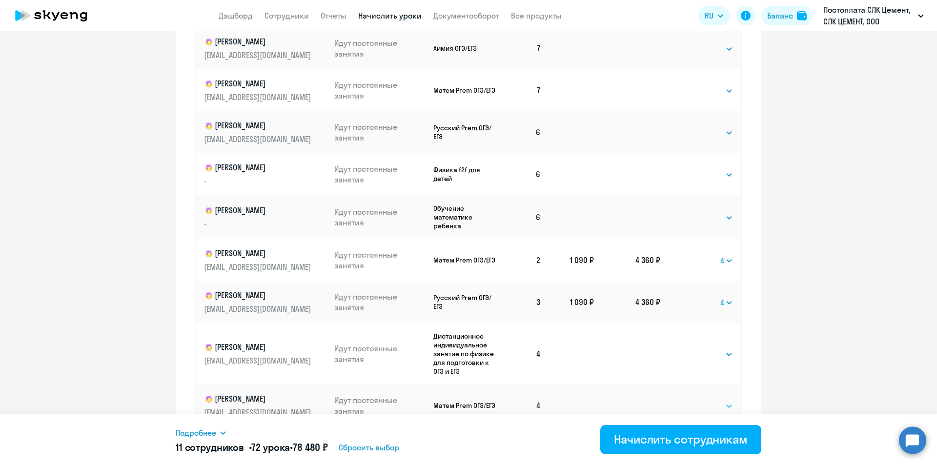
scroll to position [551, 0]
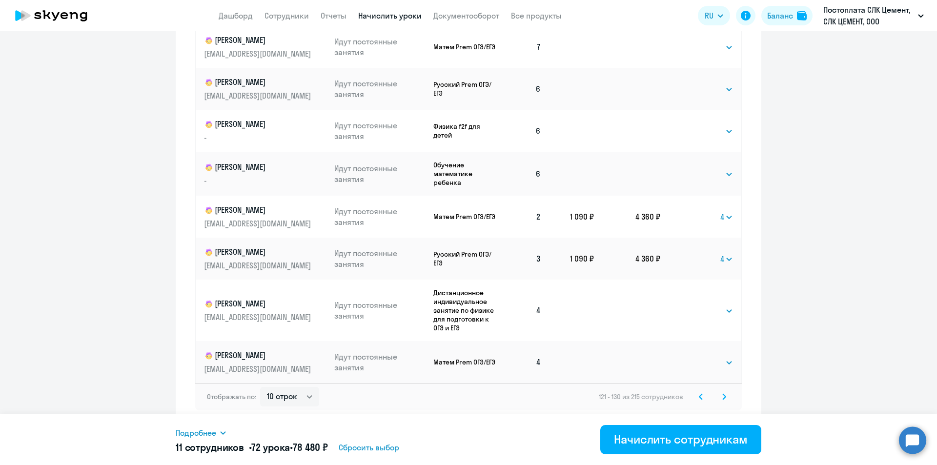
click at [722, 395] on icon at bounding box center [724, 396] width 4 height 7
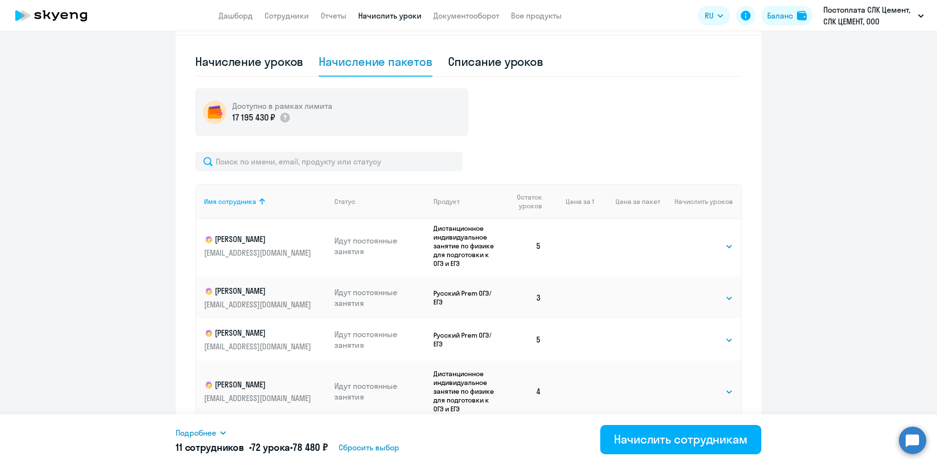
scroll to position [0, 0]
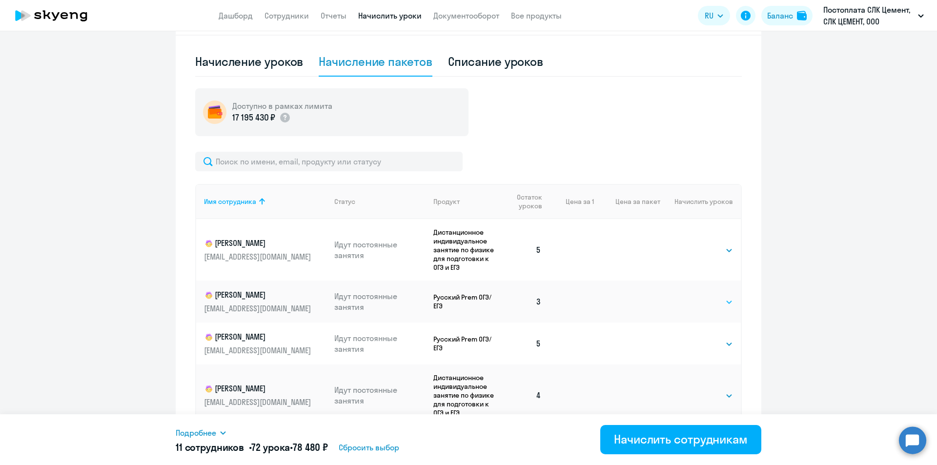
click at [699, 304] on select "Выбрать 4 8 16 32 64 96 128" at bounding box center [713, 302] width 40 height 12
select select "4"
click at [693, 296] on select "Выбрать 4 8 16 32 64 96 128" at bounding box center [713, 302] width 40 height 12
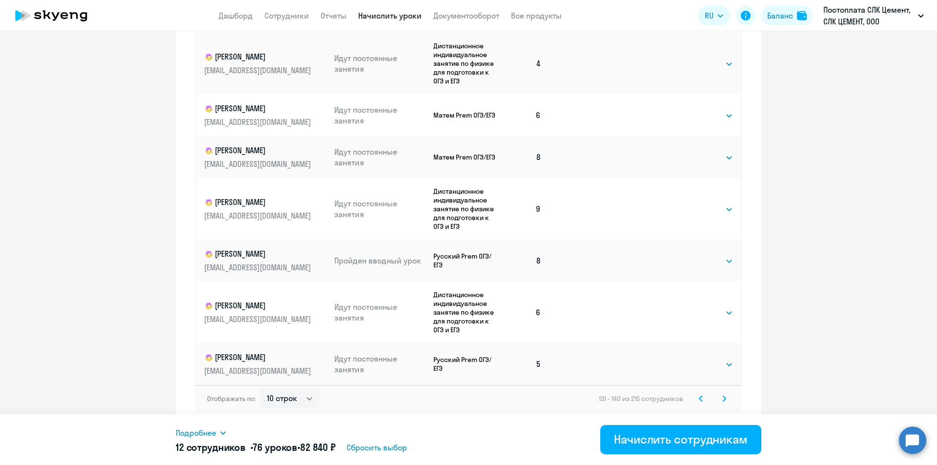
scroll to position [551, 0]
click at [723, 398] on svg-icon at bounding box center [724, 397] width 12 height 12
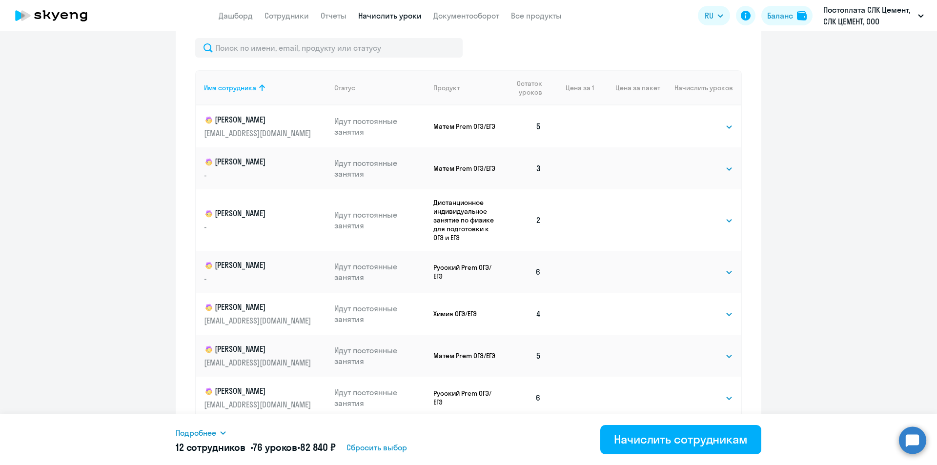
scroll to position [405, 0]
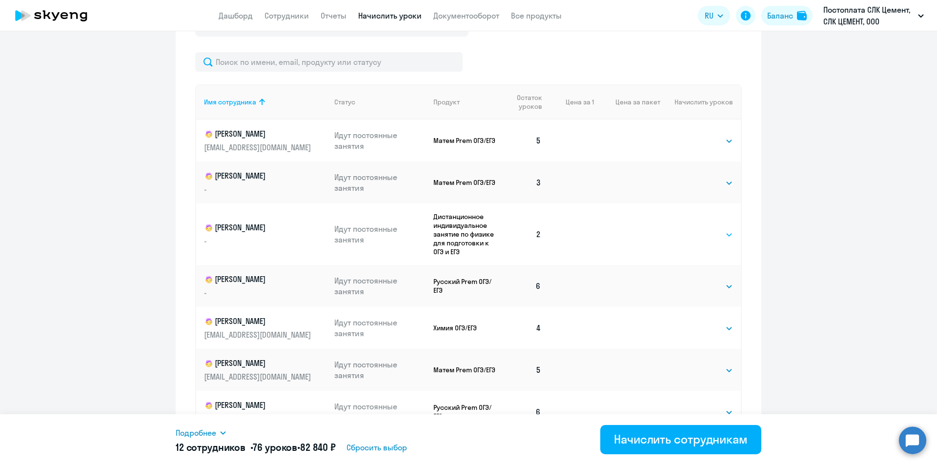
click at [705, 233] on select "Выбрать 4 8 16 32 64 96 128" at bounding box center [713, 235] width 40 height 12
select select "4"
click at [693, 229] on select "Выбрать 4 8 16 32 64 96 128" at bounding box center [713, 235] width 40 height 12
click at [693, 182] on select "Выбрать 4 8 16 32 64 96 128" at bounding box center [713, 183] width 40 height 12
select select "4"
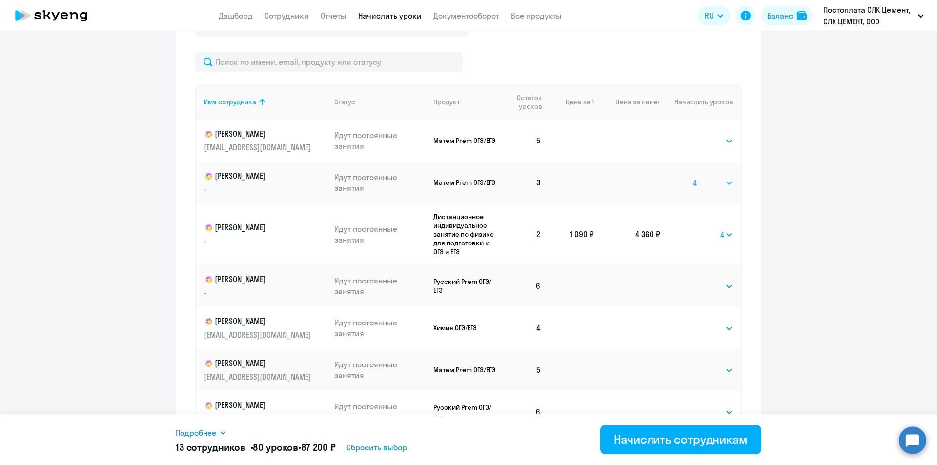
click at [693, 177] on select "Выбрать 4 8 16 32 64 96 128" at bounding box center [713, 183] width 40 height 12
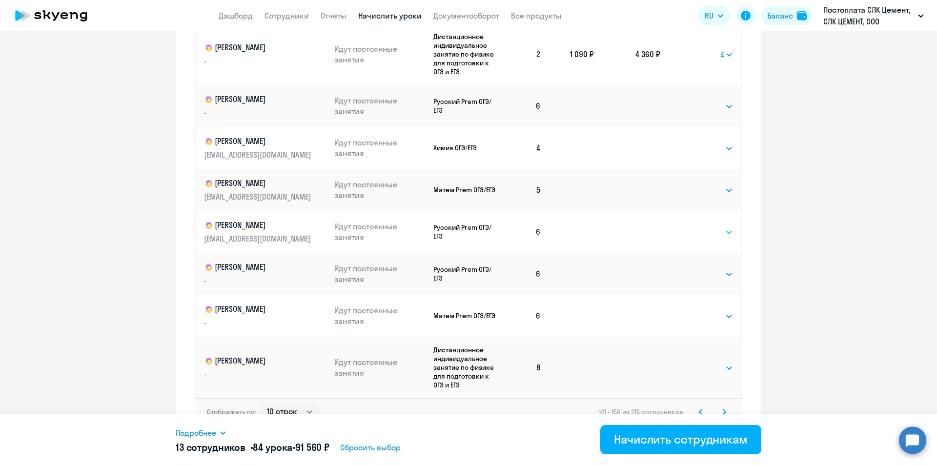
scroll to position [551, 0]
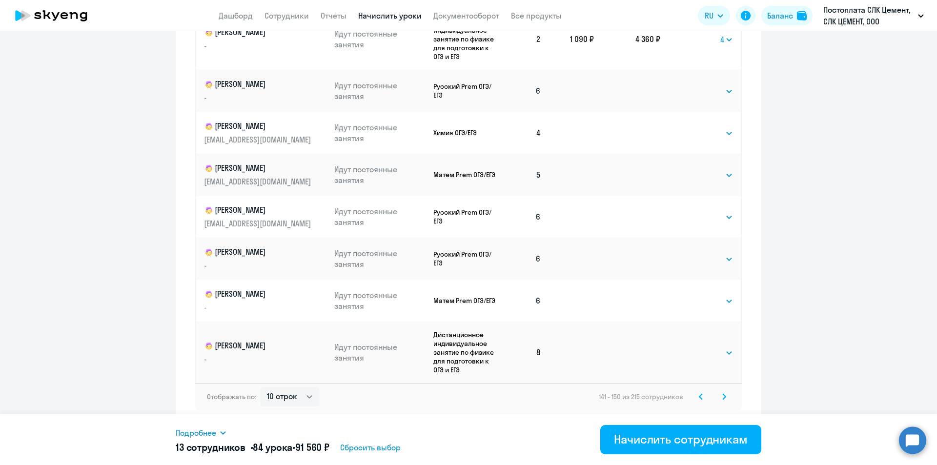
click at [718, 396] on svg-icon at bounding box center [724, 397] width 12 height 12
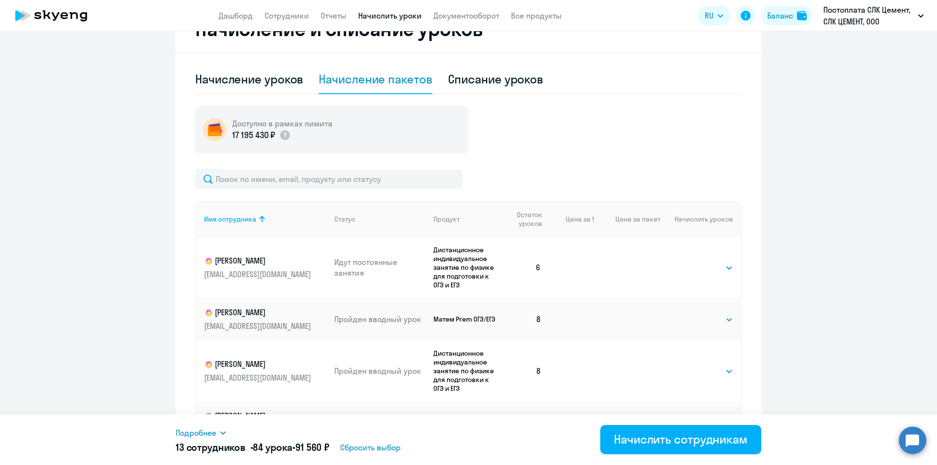
scroll to position [483, 0]
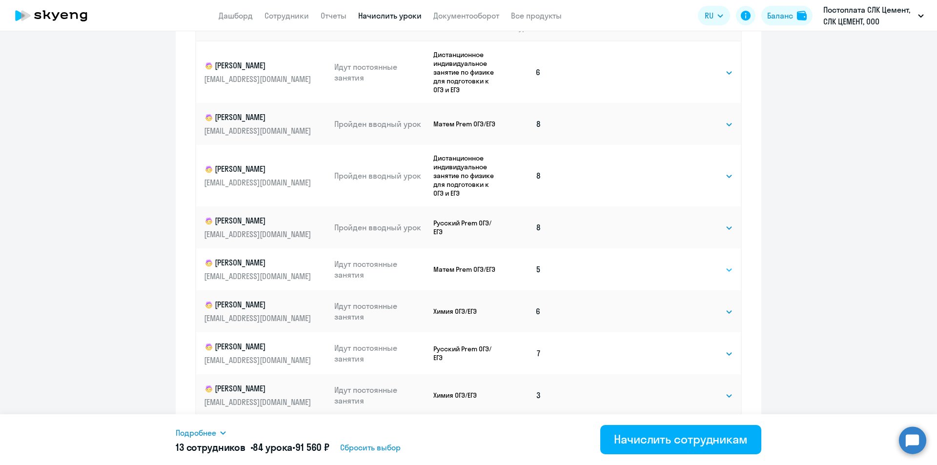
click at [693, 269] on select "Выбрать 4 8 16 32 64 96 128" at bounding box center [713, 270] width 40 height 12
select select "4"
click at [693, 264] on select "Выбрать 4 8 16 32 64 96 128" at bounding box center [713, 270] width 40 height 12
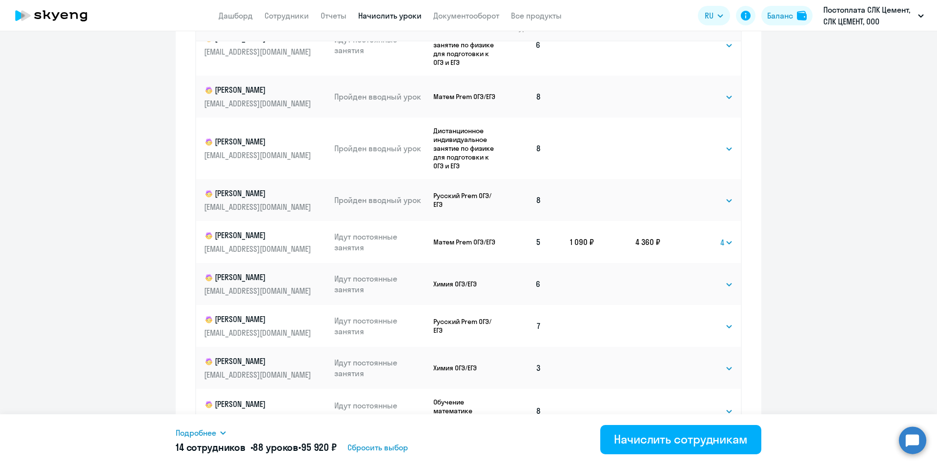
scroll to position [51, 0]
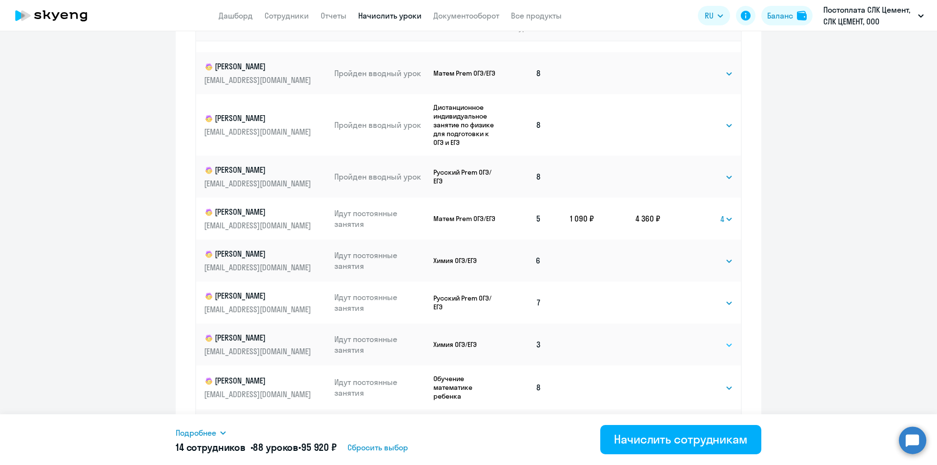
click at [693, 348] on select "Выбрать 4 8 16 32 64 96 128" at bounding box center [713, 345] width 40 height 12
select select "4"
click at [693, 339] on select "Выбрать 4 8 16 32 64 96 128" at bounding box center [713, 345] width 40 height 12
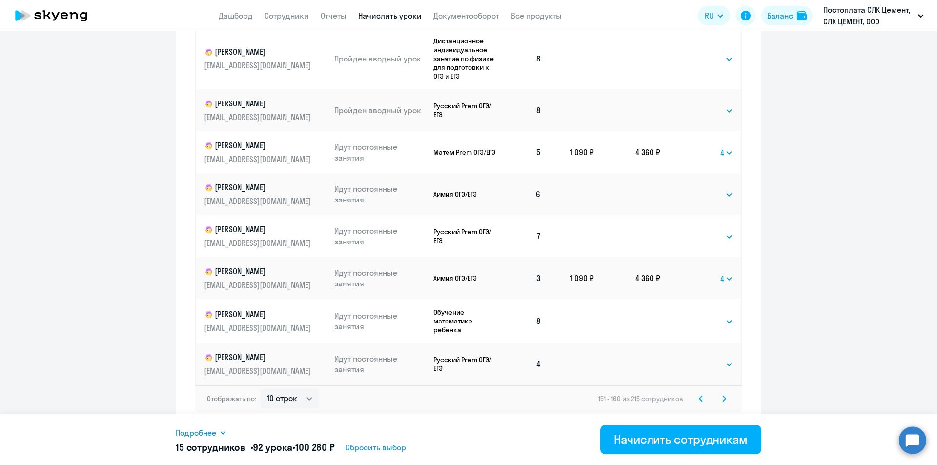
scroll to position [551, 0]
click at [710, 362] on select "Выбрать 4 8 16 32 64 96 128" at bounding box center [713, 363] width 40 height 12
select select "4"
click at [693, 357] on select "Выбрать 4 8 16 32 64 96 128" at bounding box center [713, 363] width 40 height 12
click at [719, 398] on svg-icon at bounding box center [724, 397] width 12 height 12
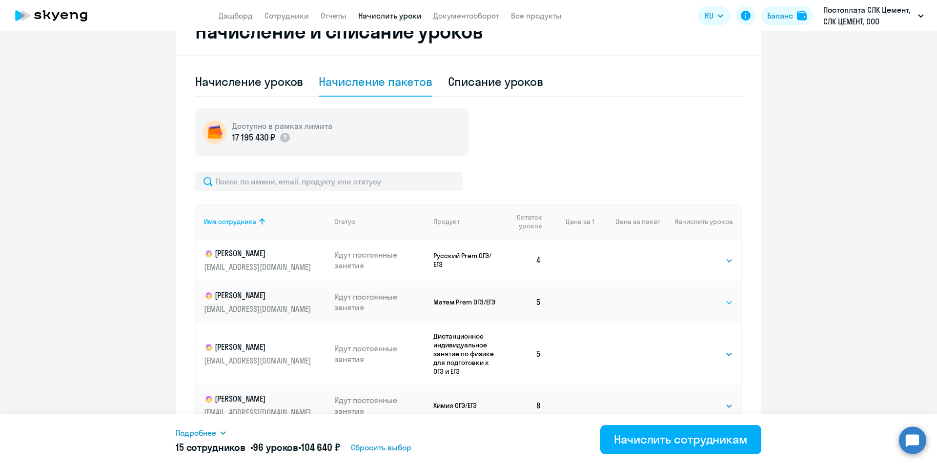
scroll to position [286, 0]
click at [693, 264] on select "Выбрать 4 8 16 32 64 96 128" at bounding box center [713, 260] width 40 height 12
select select "4"
click at [693, 254] on select "Выбрать 4 8 16 32 64 96 128" at bounding box center [713, 260] width 40 height 12
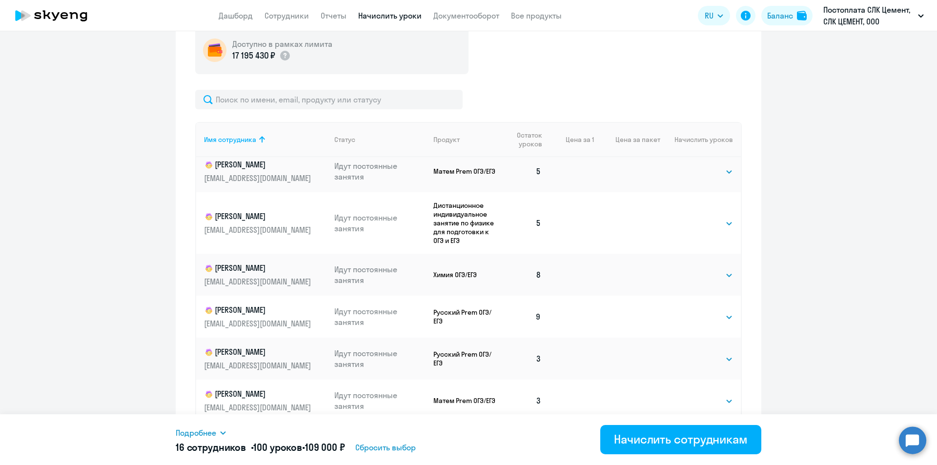
scroll to position [481, 0]
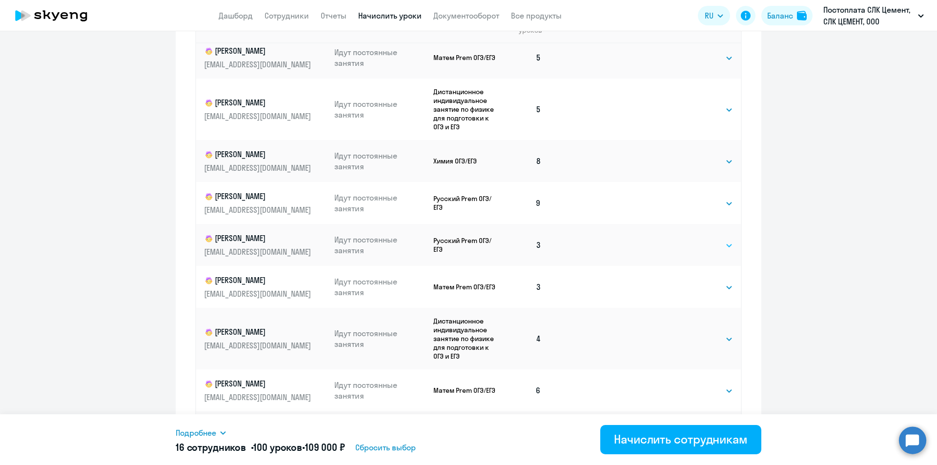
drag, startPoint x: 707, startPoint y: 244, endPoint x: 710, endPoint y: 249, distance: 6.3
click at [708, 244] on select "Выбрать 4 8 16 32 64 96 128" at bounding box center [713, 246] width 40 height 12
select select "4"
click at [693, 240] on select "Выбрать 4 8 16 32 64 96 128" at bounding box center [713, 246] width 40 height 12
click at [702, 289] on select "Выбрать 4 8 16 32 64 96 128" at bounding box center [713, 288] width 40 height 12
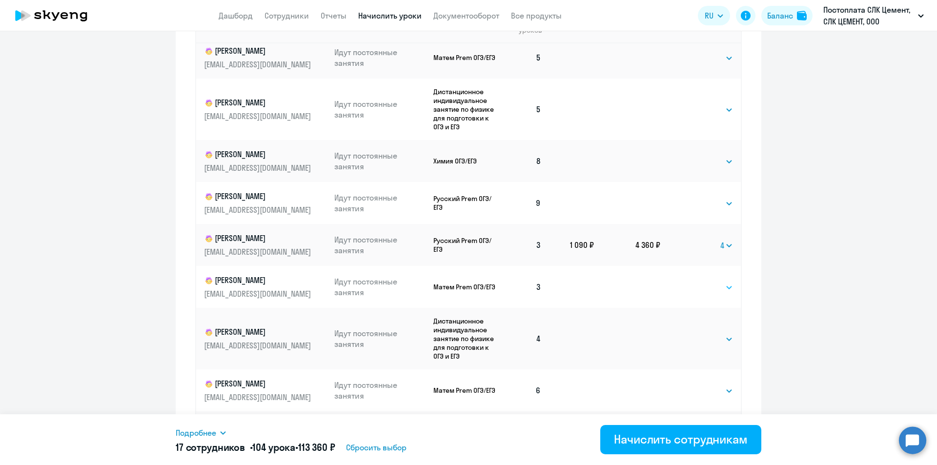
select select "4"
click at [693, 282] on select "Выбрать 4 8 16 32 64 96 128" at bounding box center [713, 288] width 40 height 12
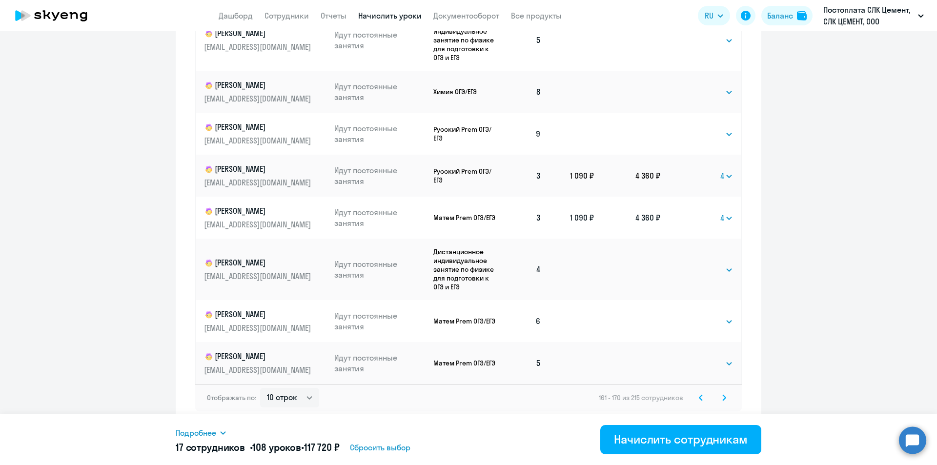
scroll to position [551, 0]
click at [696, 272] on select "Выбрать 4 8 16 32 64 96 128" at bounding box center [713, 269] width 40 height 12
select select "4"
click at [693, 263] on select "Выбрать 4 8 16 32 64 96 128" at bounding box center [713, 269] width 40 height 12
click at [723, 395] on icon at bounding box center [724, 396] width 3 height 5
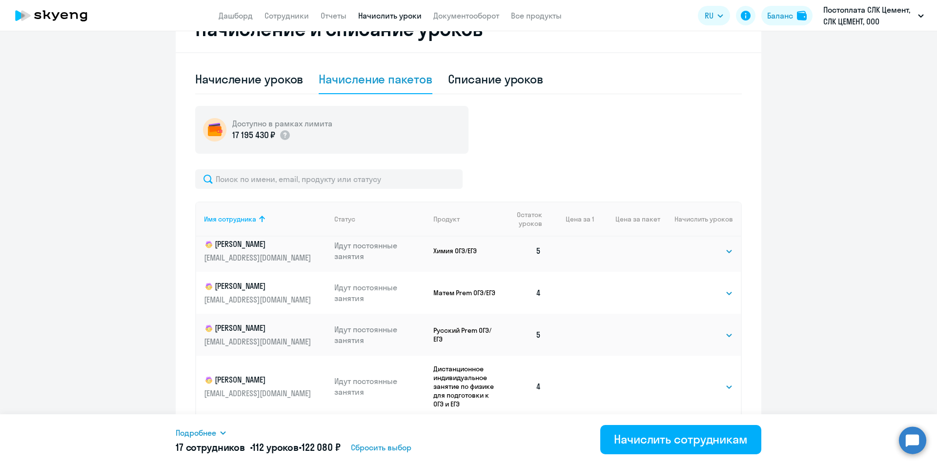
scroll to position [532, 0]
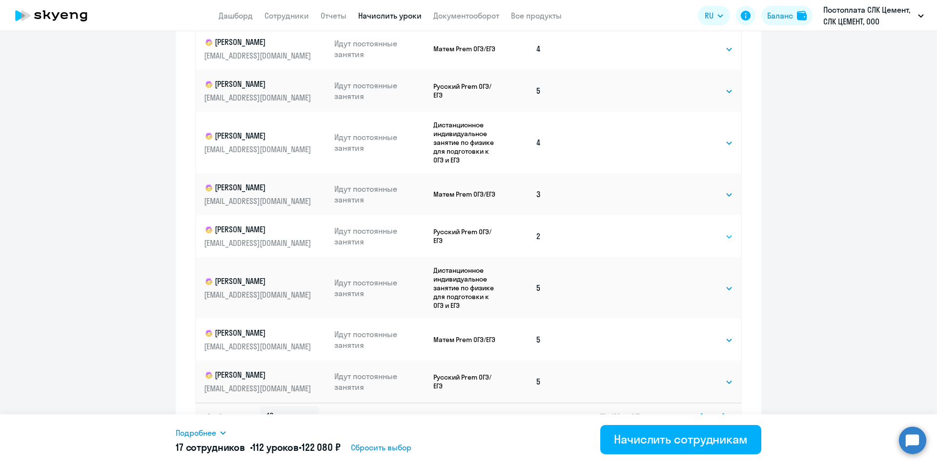
drag, startPoint x: 694, startPoint y: 238, endPoint x: 700, endPoint y: 241, distance: 7.4
click at [694, 238] on select "Выбрать 4 8 16 32 64 96 128" at bounding box center [713, 237] width 40 height 12
select select "4"
click at [693, 231] on select "Выбрать 4 8 16 32 64 96 128" at bounding box center [713, 237] width 40 height 12
drag, startPoint x: 717, startPoint y: 194, endPoint x: 718, endPoint y: 200, distance: 6.4
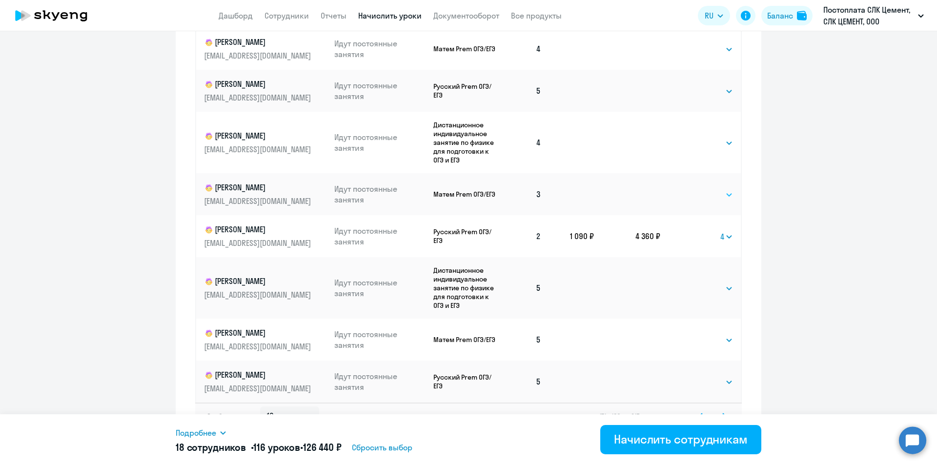
click at [717, 194] on select "Выбрать 4 8 16 32 64 96 128" at bounding box center [713, 195] width 40 height 12
select select "4"
click at [693, 189] on select "Выбрать 4 8 16 32 64 96 128" at bounding box center [713, 195] width 40 height 12
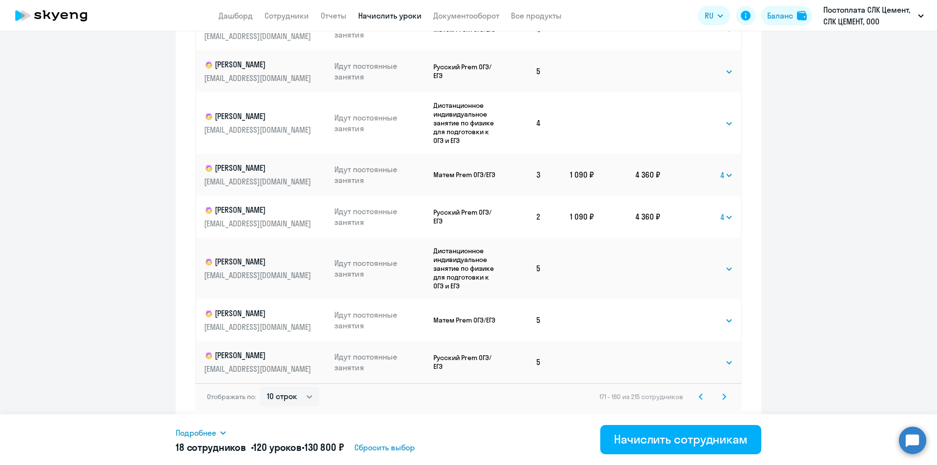
click at [725, 399] on svg-icon at bounding box center [724, 397] width 12 height 12
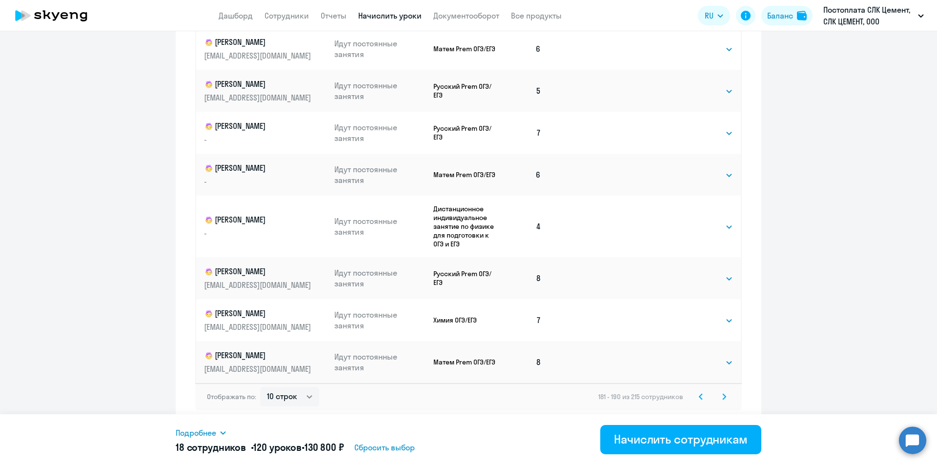
drag, startPoint x: 716, startPoint y: 397, endPoint x: 716, endPoint y: 390, distance: 6.3
click at [718, 397] on svg-icon at bounding box center [724, 397] width 12 height 12
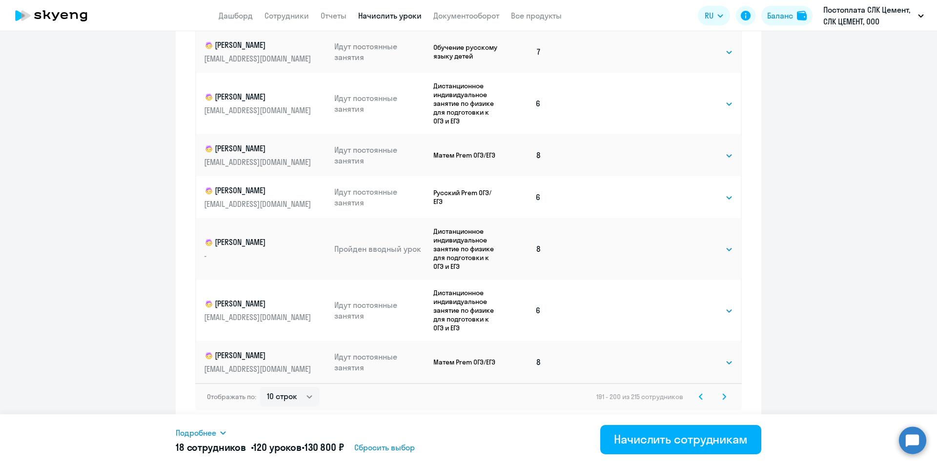
click at [722, 396] on icon at bounding box center [724, 396] width 4 height 7
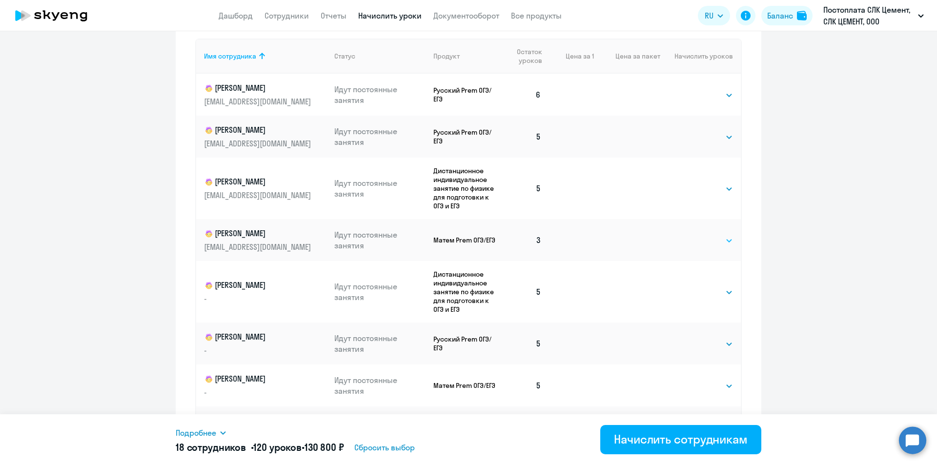
click at [703, 246] on select "Выбрать 4 8 16 32 64 96 128" at bounding box center [713, 241] width 40 height 12
select select "4"
click at [693, 245] on select "Выбрать 4 8 16 32 64 96 128" at bounding box center [713, 241] width 40 height 12
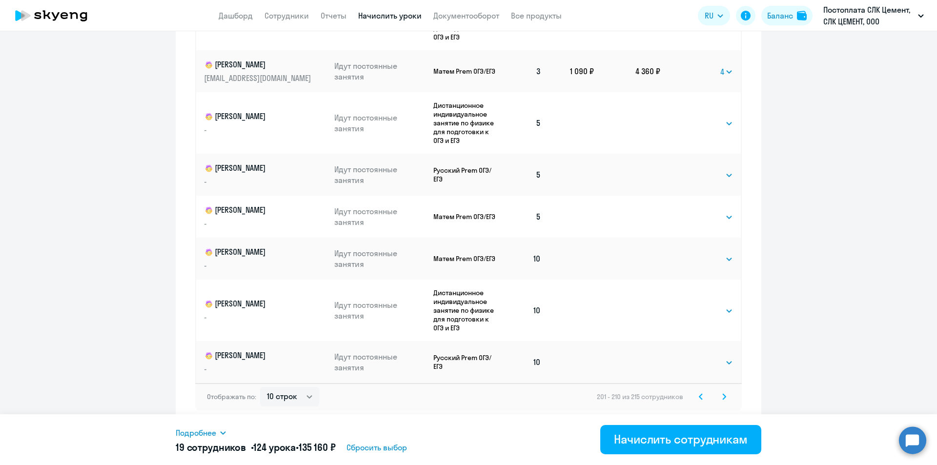
click at [725, 401] on svg-icon at bounding box center [724, 397] width 12 height 12
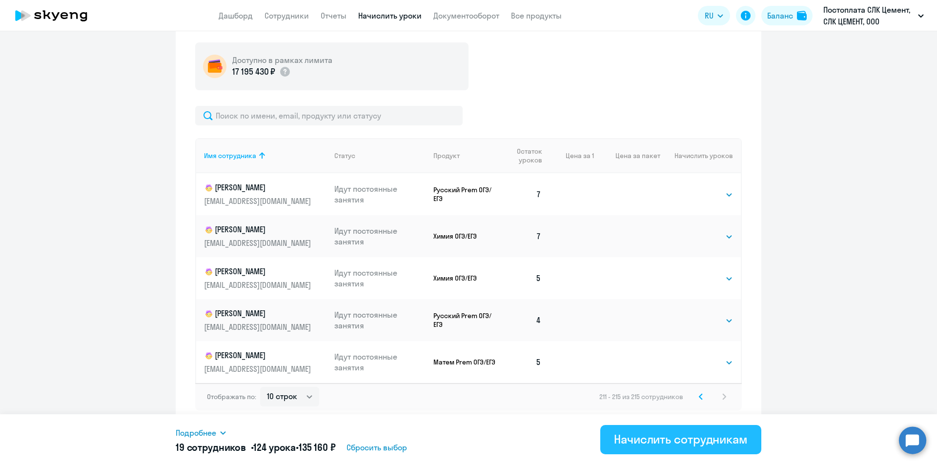
click at [647, 438] on div "Начислить сотрудникам" at bounding box center [681, 439] width 134 height 16
